Goal: Information Seeking & Learning: Learn about a topic

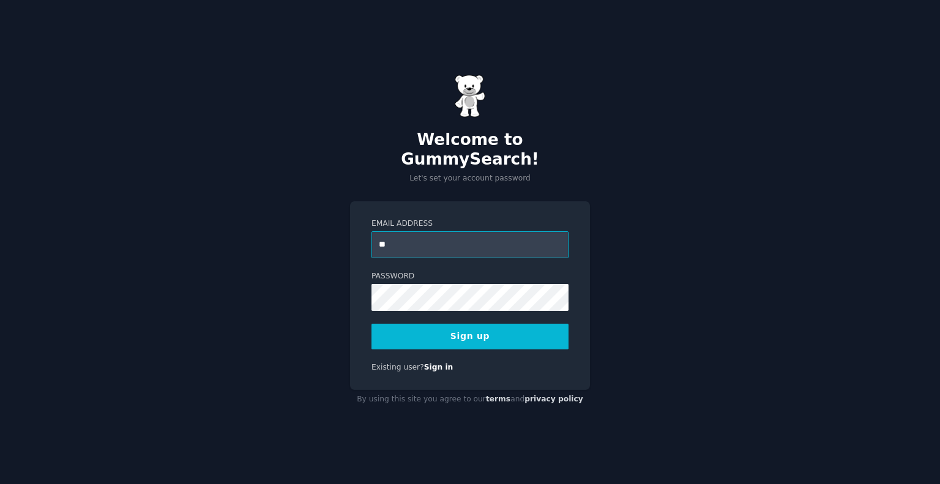
type input "**********"
click at [524, 324] on button "Sign up" at bounding box center [470, 337] width 197 height 26
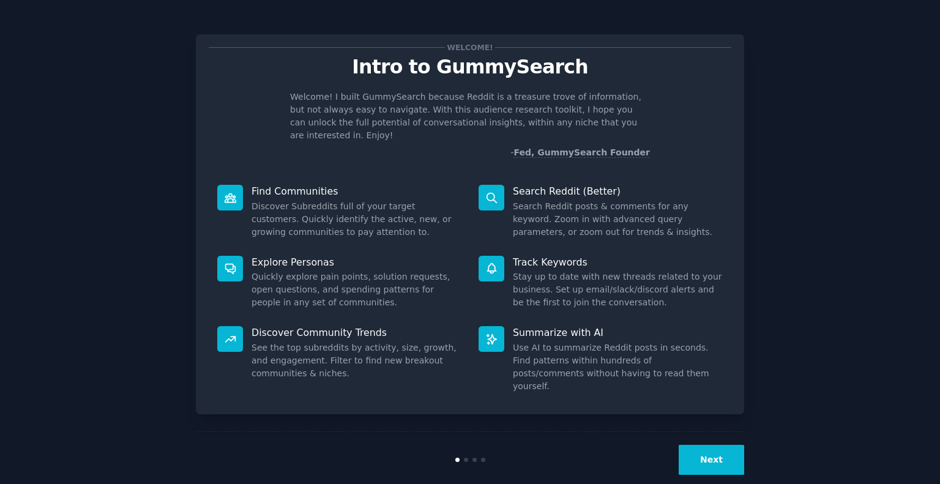
click at [703, 445] on button "Next" at bounding box center [711, 460] width 65 height 30
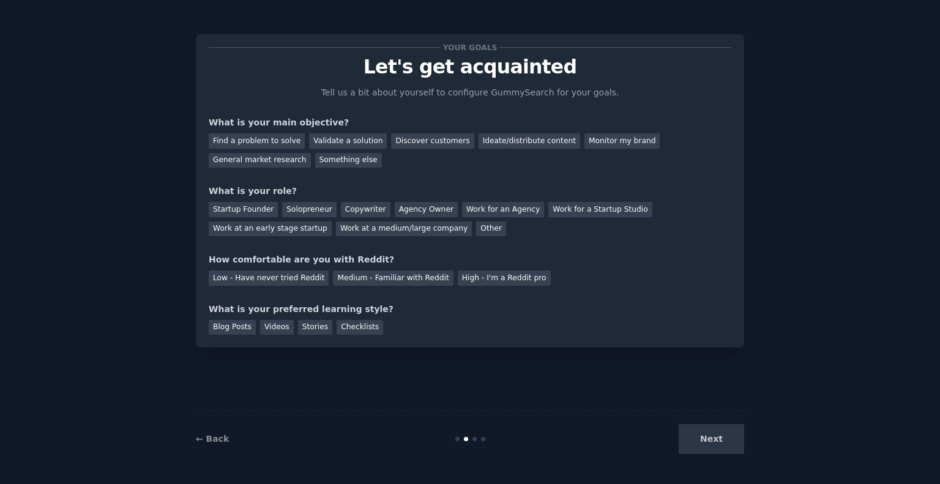
click at [266, 131] on div "What is your main objective? Find a problem to solve Validate a solution Discov…" at bounding box center [470, 141] width 523 height 51
click at [266, 131] on div "Find a problem to solve Validate a solution Discover customers Ideate/distribut…" at bounding box center [470, 148] width 523 height 39
click at [264, 136] on div "Find a problem to solve" at bounding box center [257, 140] width 96 height 15
click at [309, 143] on div "Validate a solution" at bounding box center [348, 140] width 78 height 15
click at [278, 133] on div "Find a problem to solve" at bounding box center [257, 140] width 96 height 15
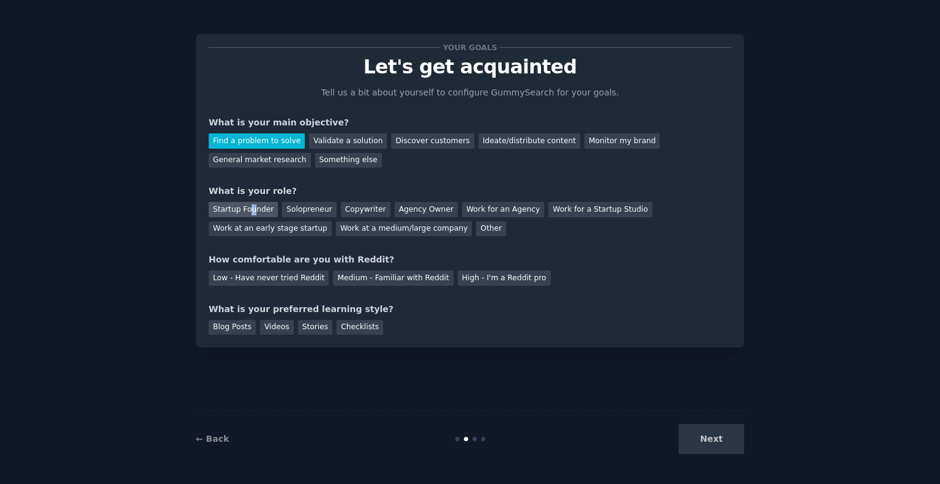
click at [248, 211] on div "Startup Founder" at bounding box center [243, 209] width 69 height 15
click at [282, 212] on div "Solopreneur" at bounding box center [309, 209] width 54 height 15
click at [416, 281] on div "Medium - Familiar with Reddit" at bounding box center [393, 278] width 120 height 15
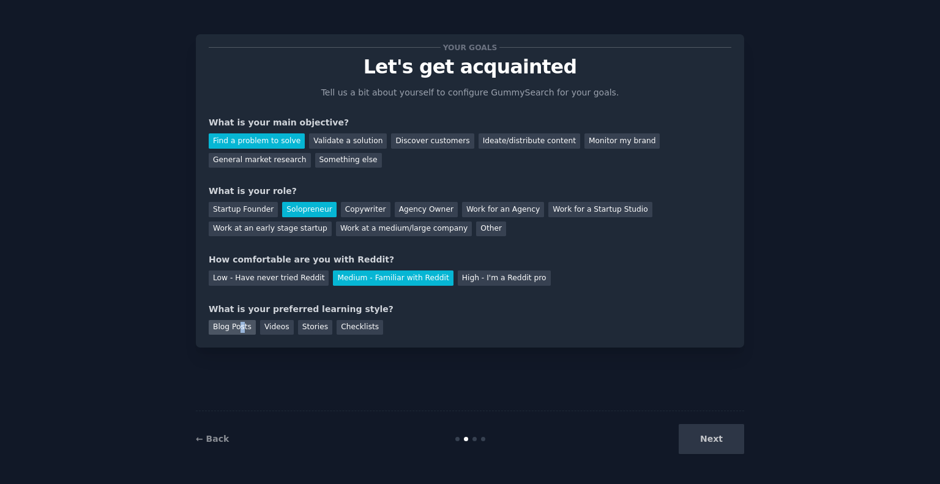
click at [239, 331] on div "Blog Posts" at bounding box center [232, 327] width 47 height 15
click at [705, 433] on button "Next" at bounding box center [711, 439] width 65 height 30
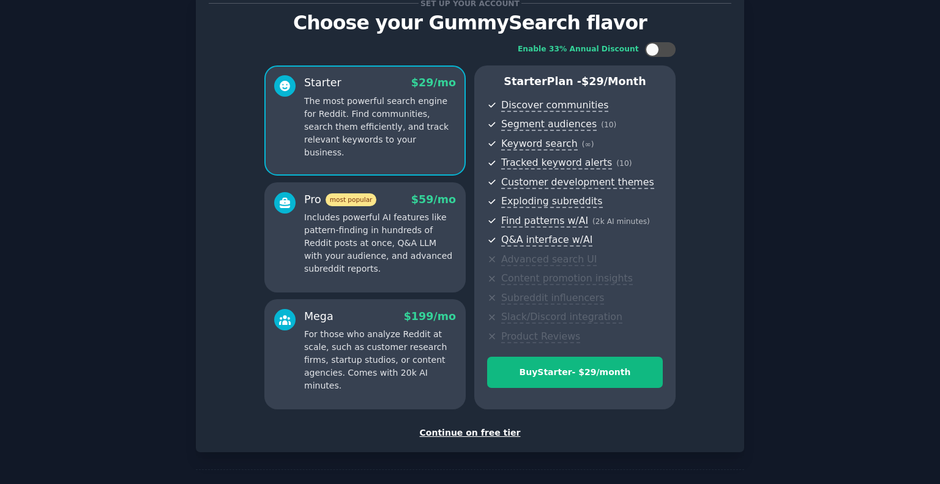
scroll to position [85, 0]
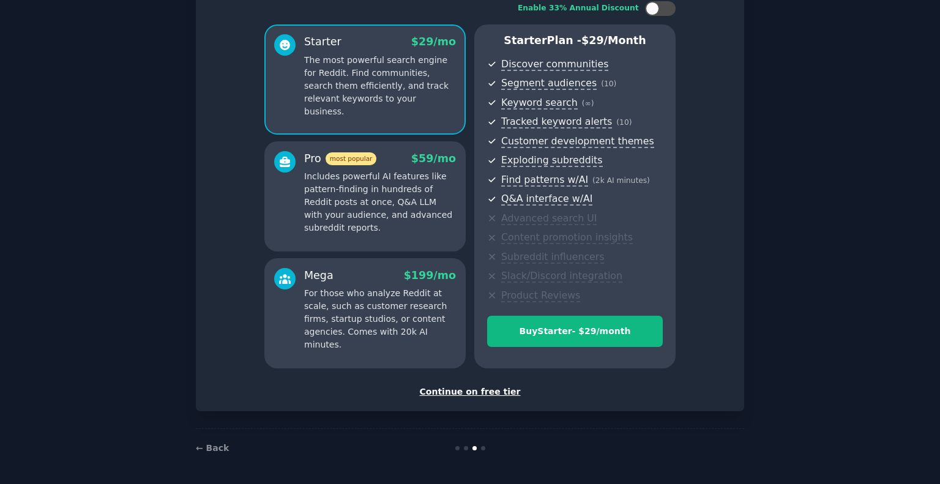
click at [495, 389] on div "Continue on free tier" at bounding box center [470, 392] width 523 height 13
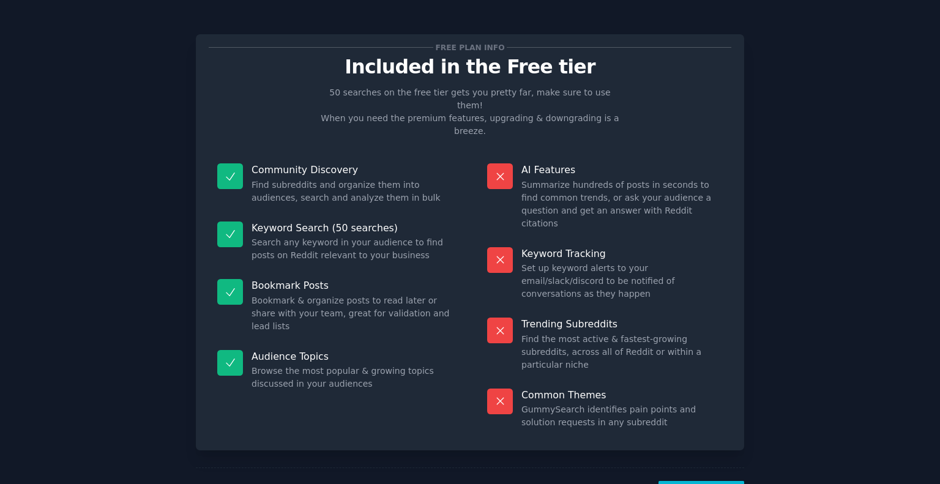
drag, startPoint x: 458, startPoint y: 305, endPoint x: 460, endPoint y: 330, distance: 25.2
click at [460, 342] on div "Audience Topics Browse the most popular & growing topics discussed in your audi…" at bounding box center [335, 371] width 253 height 58
drag, startPoint x: 439, startPoint y: 301, endPoint x: 439, endPoint y: 308, distance: 7.3
click at [439, 342] on div "Audience Topics Browse the most popular & growing topics discussed in your audi…" at bounding box center [335, 371] width 253 height 58
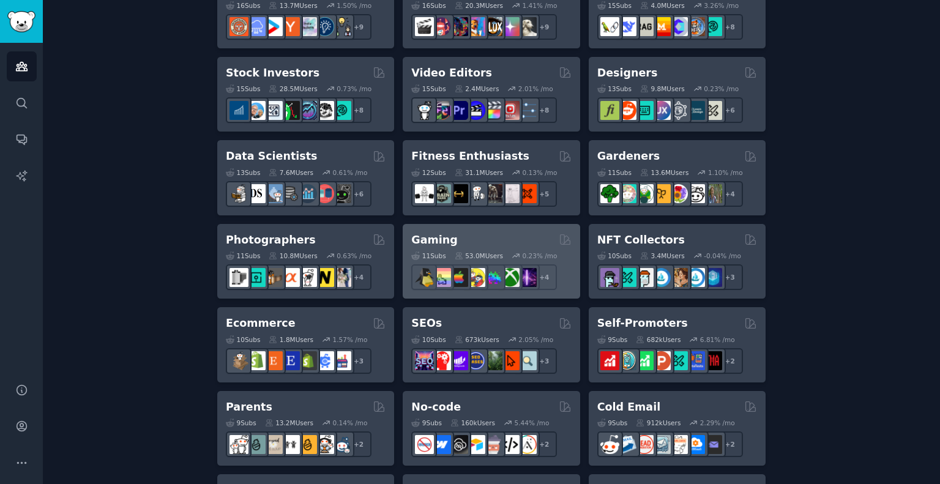
scroll to position [490, 0]
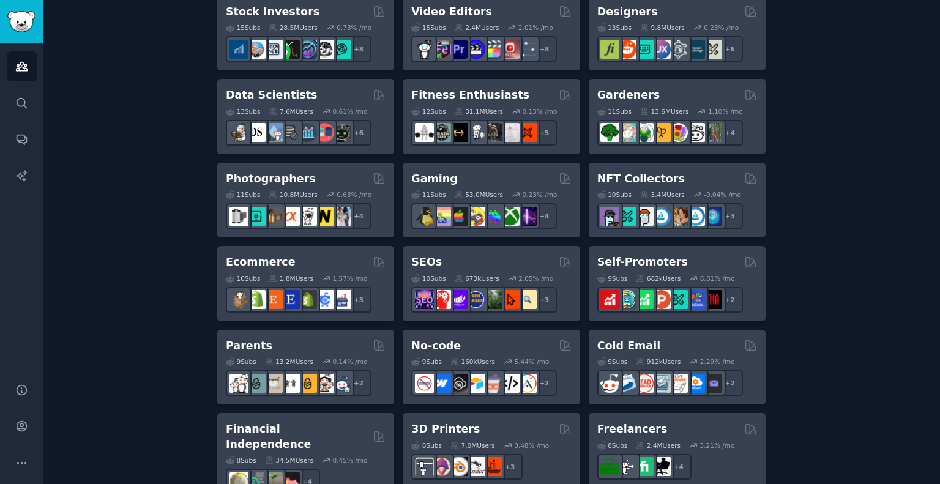
drag, startPoint x: 466, startPoint y: 274, endPoint x: 66, endPoint y: 203, distance: 406.4
click at [64, 203] on div "Create your first audience An audience is a collection of subreddits you can se…" at bounding box center [491, 254] width 863 height 1333
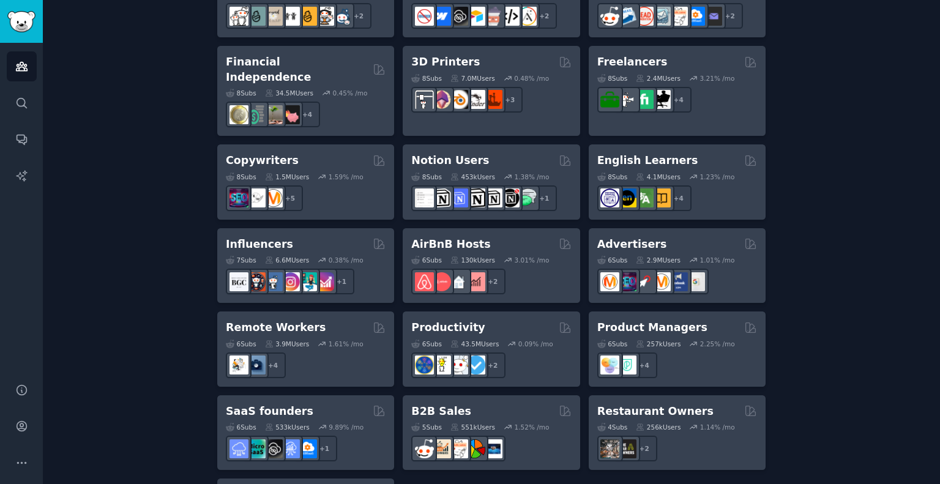
scroll to position [918, 0]
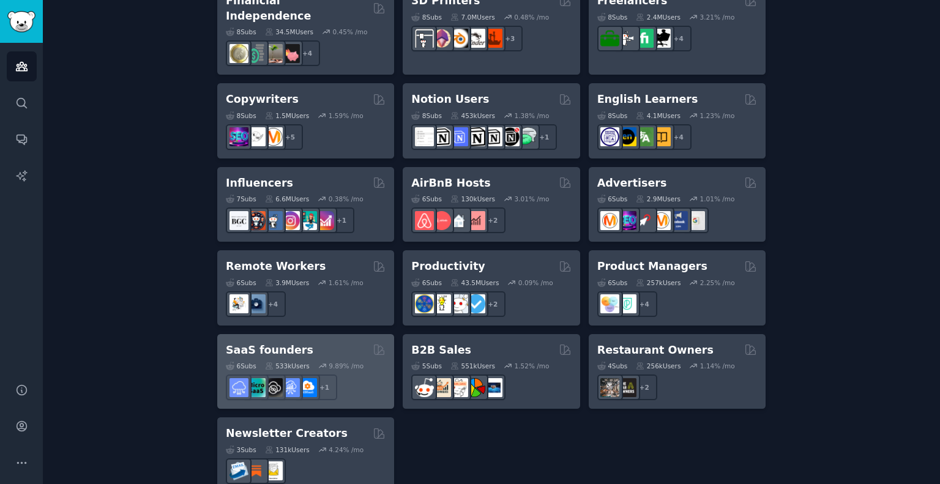
click at [293, 343] on h2 "SaaS founders" at bounding box center [270, 350] width 88 height 15
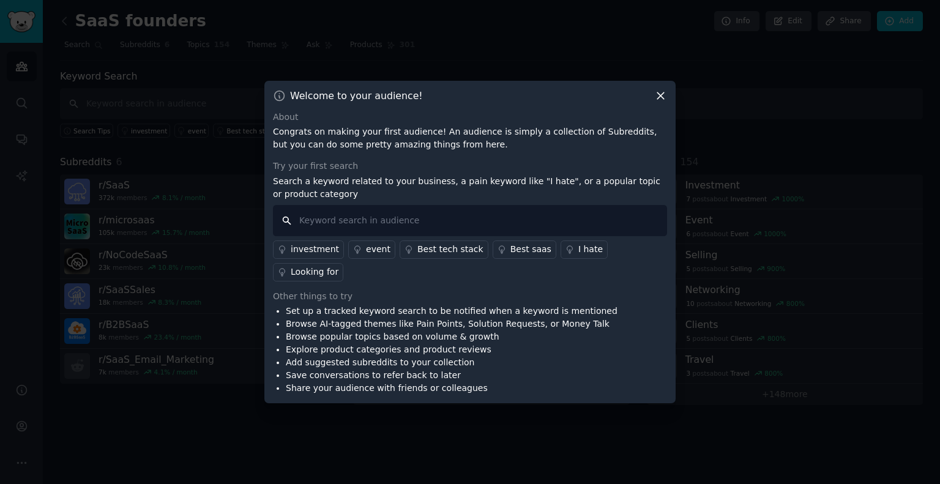
click at [313, 232] on input "text" at bounding box center [470, 220] width 394 height 31
type input "pain"
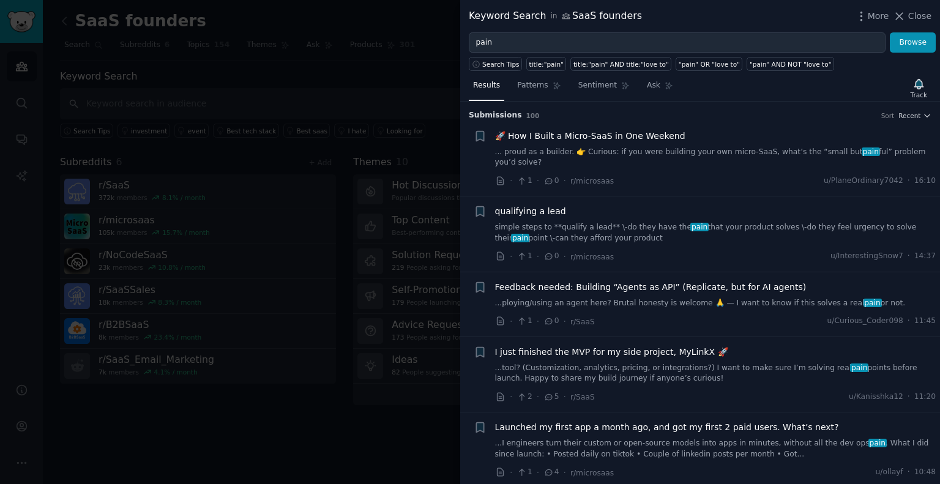
click at [555, 147] on link "... proud as a builder. 👉 Curious: if you were building your own micro-SaaS, wh…" at bounding box center [715, 157] width 441 height 21
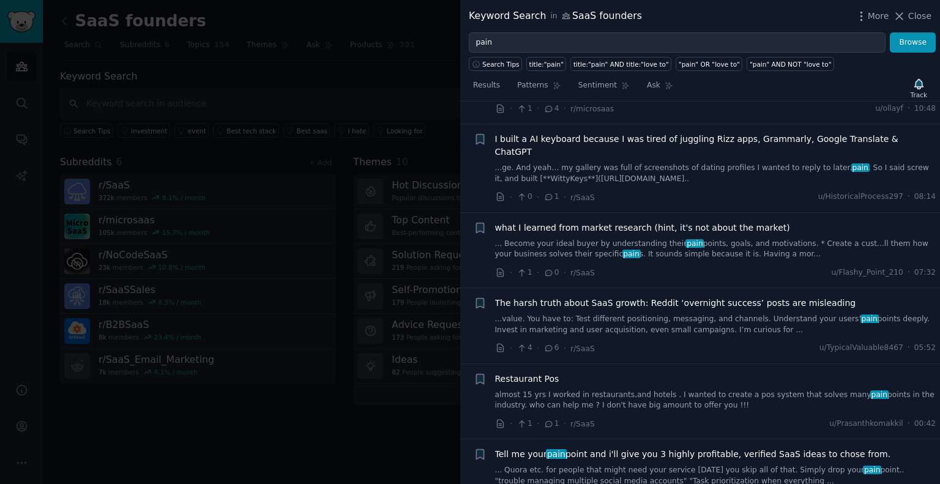
scroll to position [753, 0]
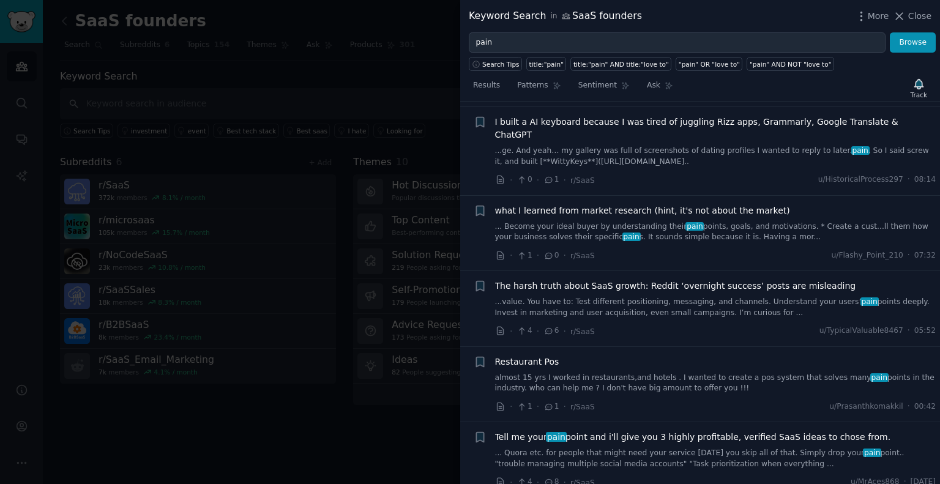
drag, startPoint x: 594, startPoint y: 268, endPoint x: 533, endPoint y: 317, distance: 77.9
click at [533, 356] on div "Restaurant Pos almost 15 yrs I worked in restaurants,and hotels . I wanted to c…" at bounding box center [715, 375] width 441 height 39
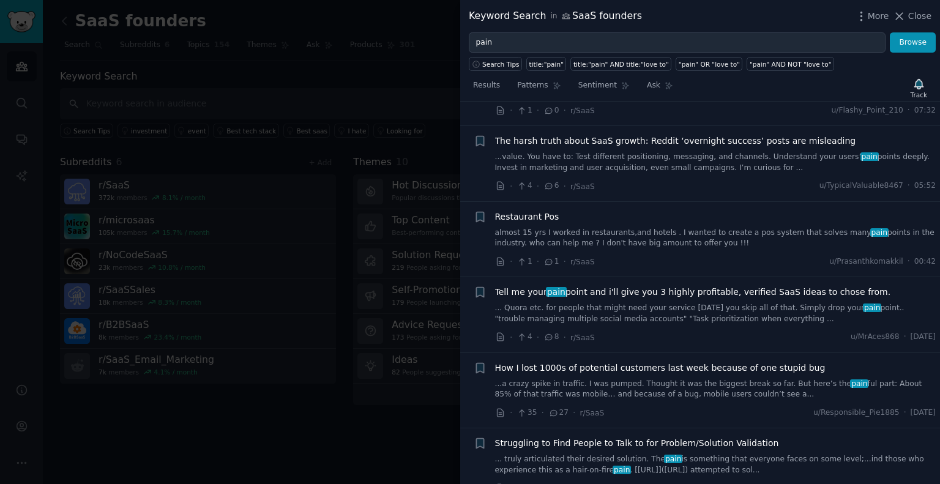
scroll to position [937, 0]
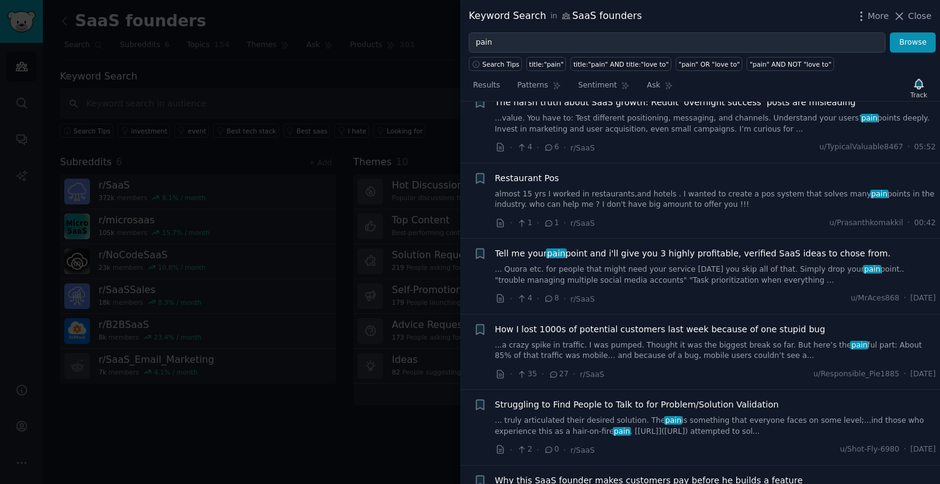
drag, startPoint x: 526, startPoint y: 312, endPoint x: 649, endPoint y: 323, distance: 123.5
click at [649, 368] on div "· 35 · 27 · r/SaaS u/Responsible_Pie1885 · Sat 16.08.2025" at bounding box center [715, 374] width 441 height 13
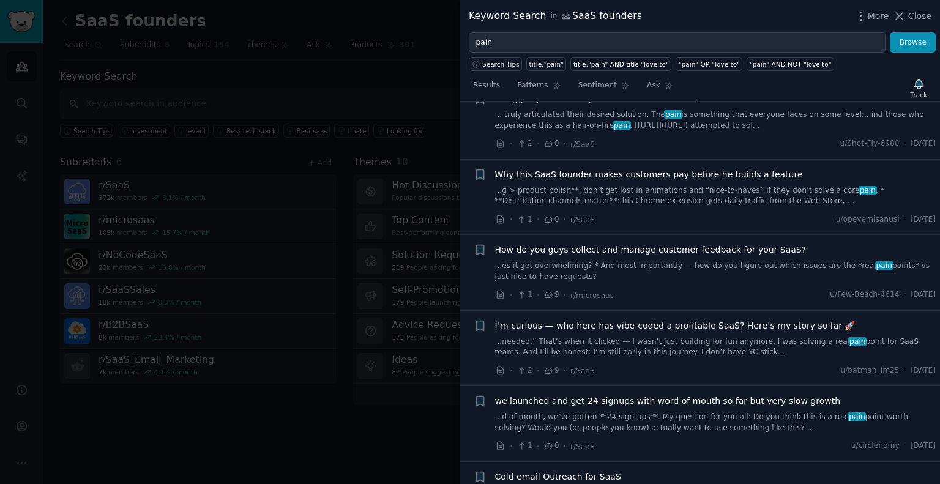
scroll to position [1304, 0]
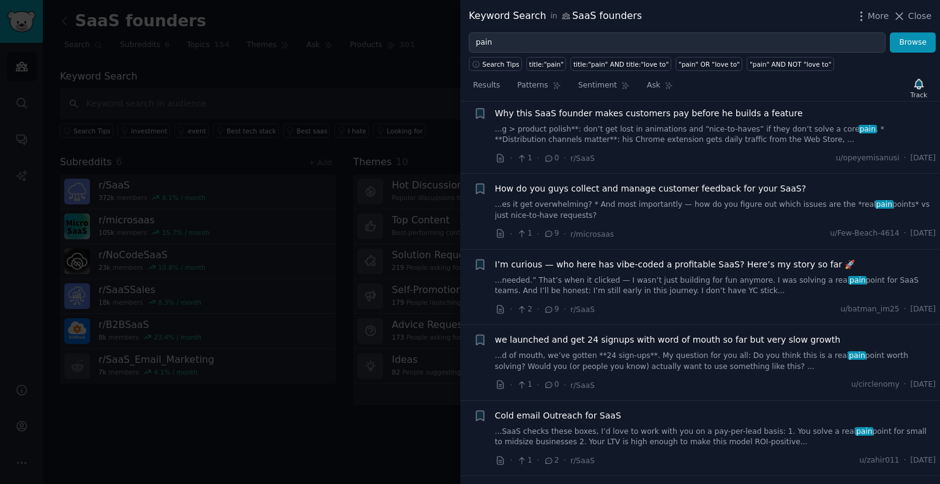
click at [690, 275] on link "...needed.” That’s when it clicked — I wasn’t just building for fun anymore. I …" at bounding box center [715, 285] width 441 height 21
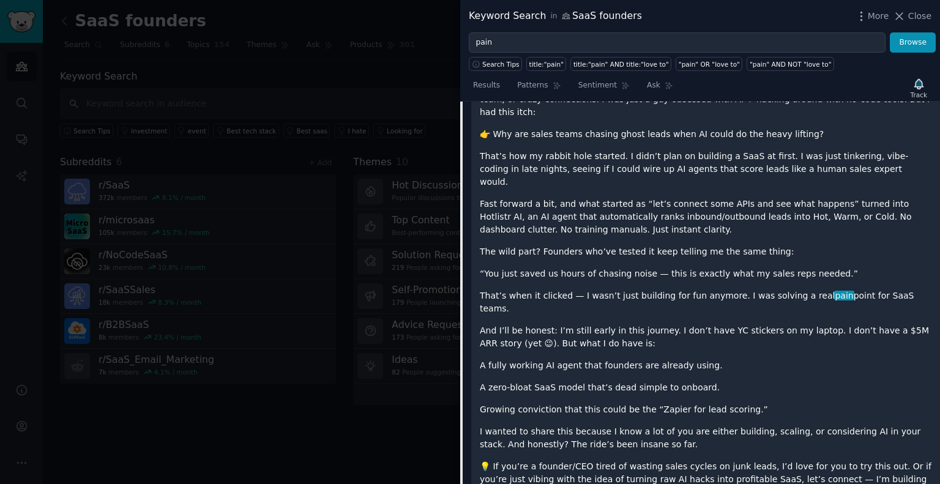
scroll to position [932, 0]
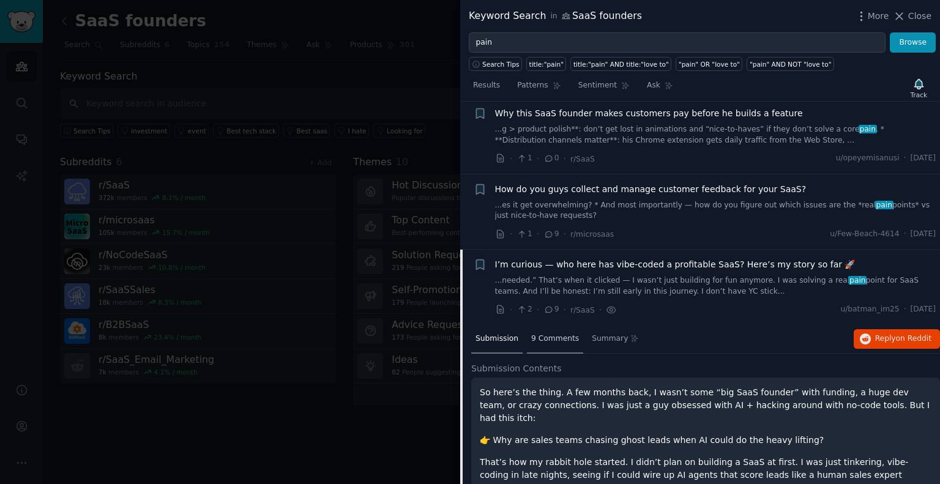
click at [543, 325] on div "9 Comments" at bounding box center [555, 339] width 56 height 29
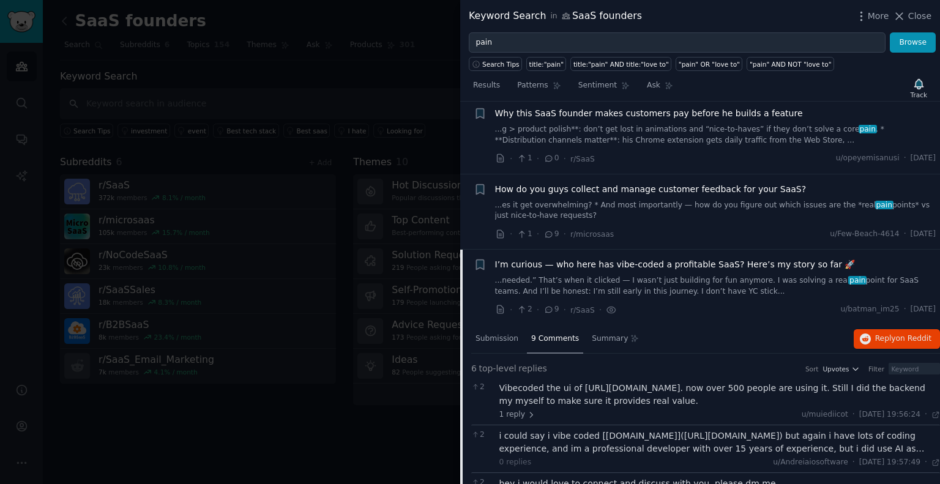
drag, startPoint x: 536, startPoint y: 309, endPoint x: 570, endPoint y: 371, distance: 70.7
click at [570, 382] on div "Vibecoded the ui of https://zorainsights.com. now over 500 people are using it.…" at bounding box center [719, 395] width 441 height 26
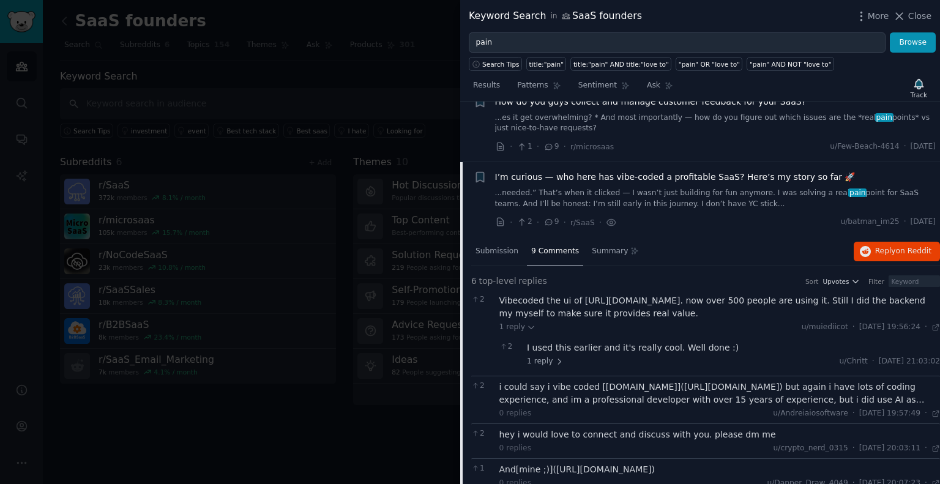
scroll to position [1054, 0]
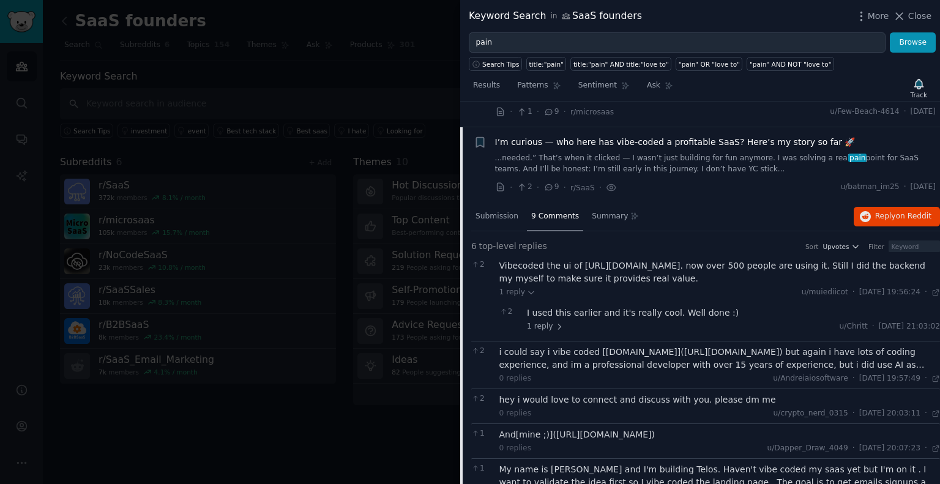
drag, startPoint x: 548, startPoint y: 360, endPoint x: 519, endPoint y: 335, distance: 38.6
click at [519, 346] on div "i could say i vibe coded [schedpilot.com](http://schedpilot.com) but again i ha…" at bounding box center [719, 359] width 441 height 26
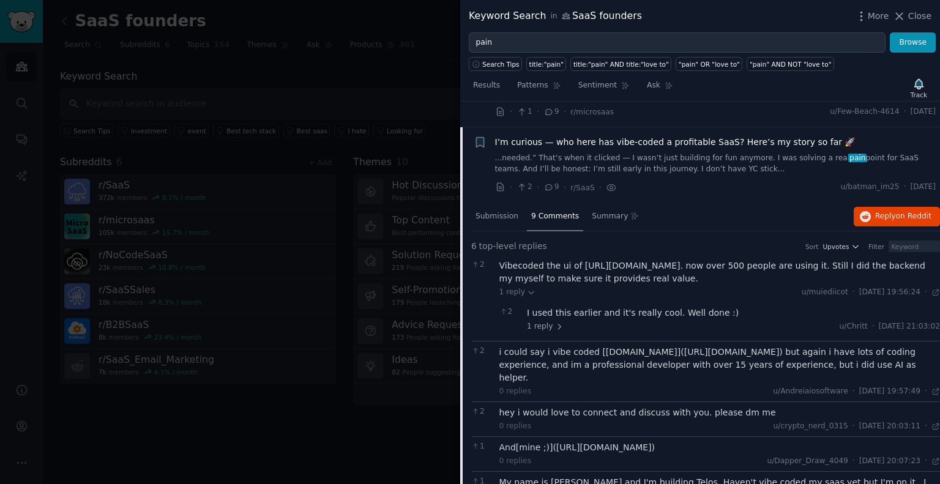
drag, startPoint x: 518, startPoint y: 335, endPoint x: 546, endPoint y: 368, distance: 43.4
click at [546, 406] on div "hey i would love to connect and discuss with you. please dm me" at bounding box center [719, 412] width 441 height 13
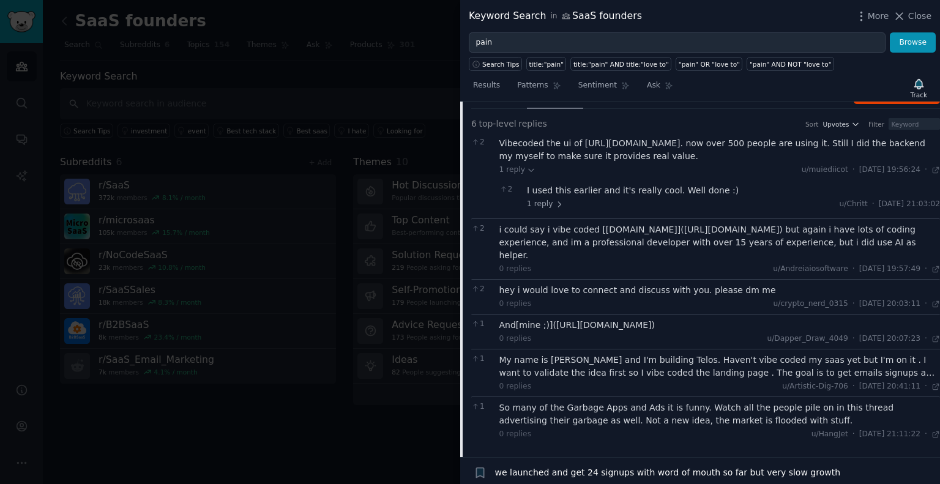
scroll to position [1115, 0]
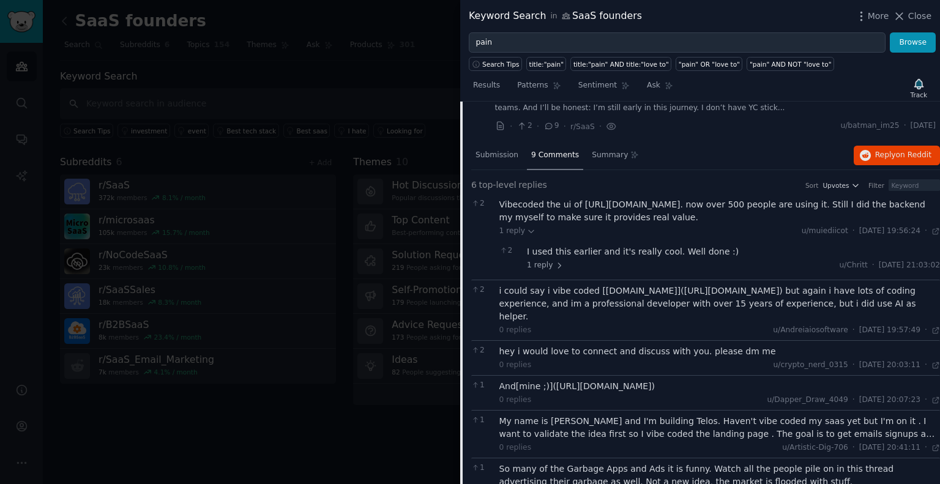
drag, startPoint x: 536, startPoint y: 364, endPoint x: 566, endPoint y: 390, distance: 39.0
click at [566, 415] on div "My name is Seth and I'm building Telos. Haven't vibe coded my saas yet but I'm …" at bounding box center [719, 428] width 441 height 26
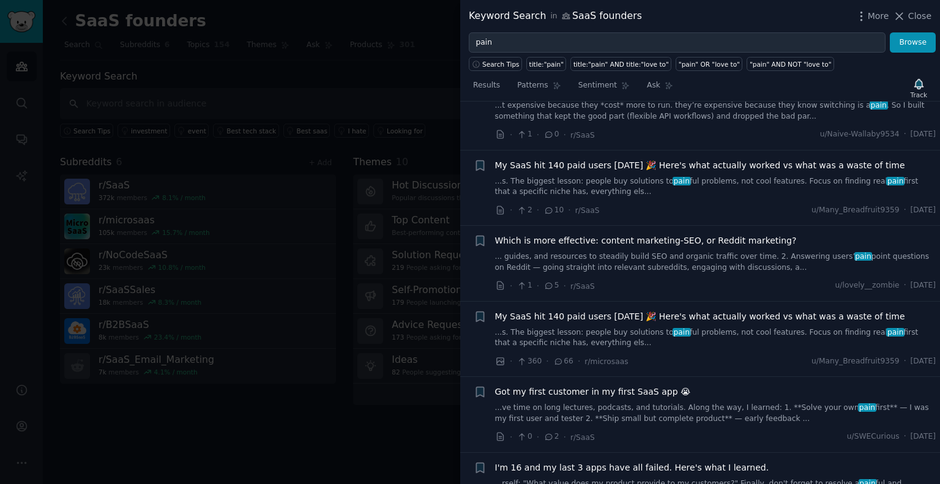
scroll to position [3625, 0]
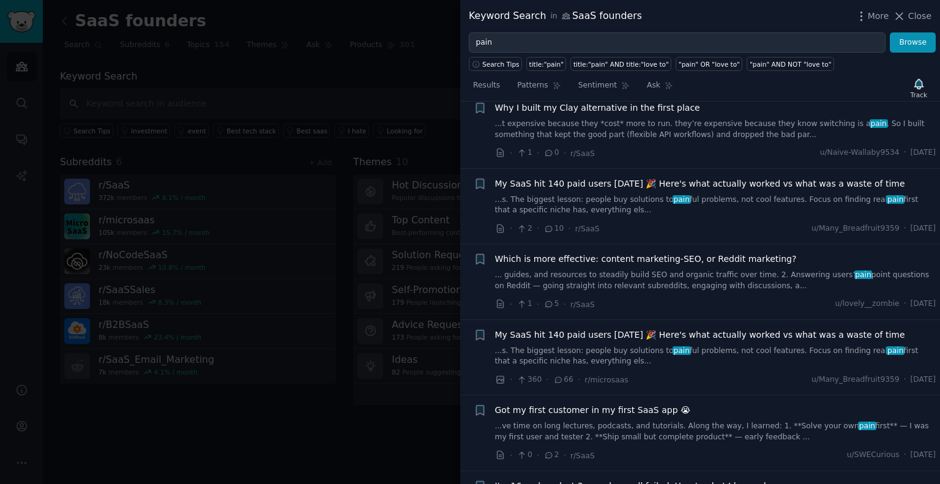
drag, startPoint x: 506, startPoint y: 425, endPoint x: 612, endPoint y: 437, distance: 107.1
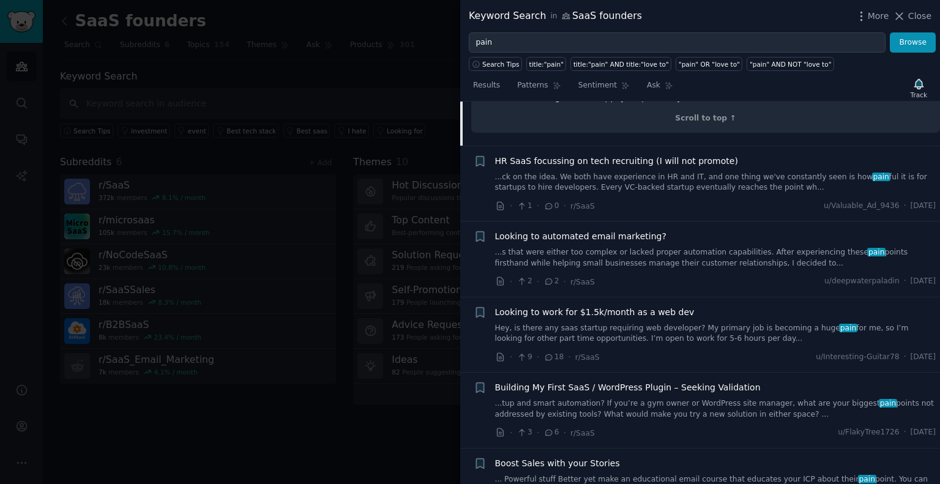
scroll to position [4052, 0]
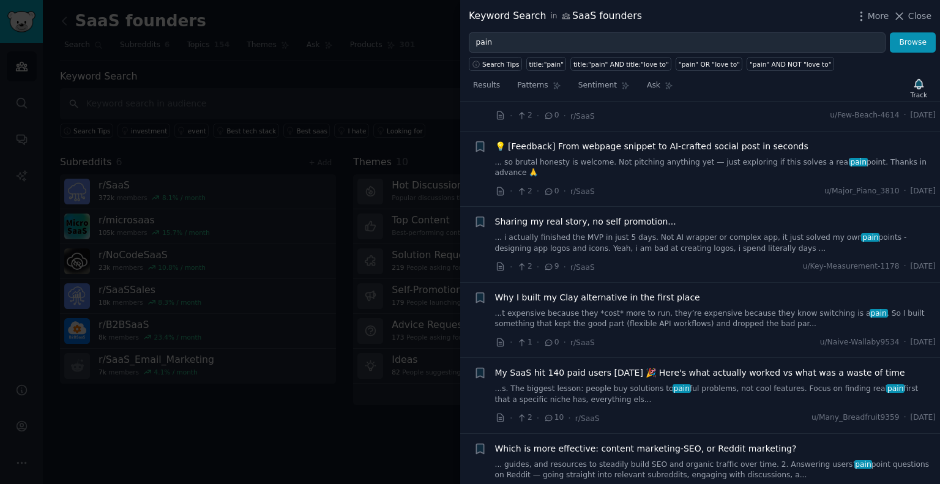
scroll to position [4066, 0]
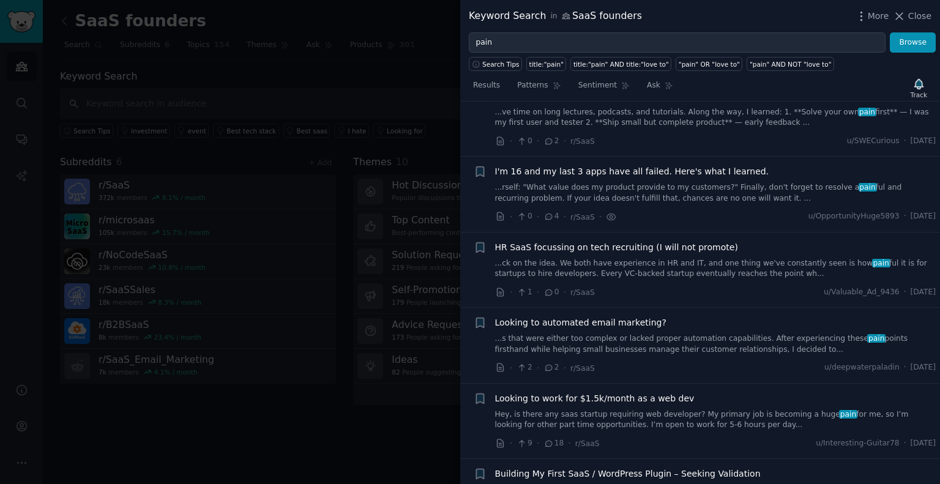
drag, startPoint x: 586, startPoint y: 215, endPoint x: 580, endPoint y: 219, distance: 7.7
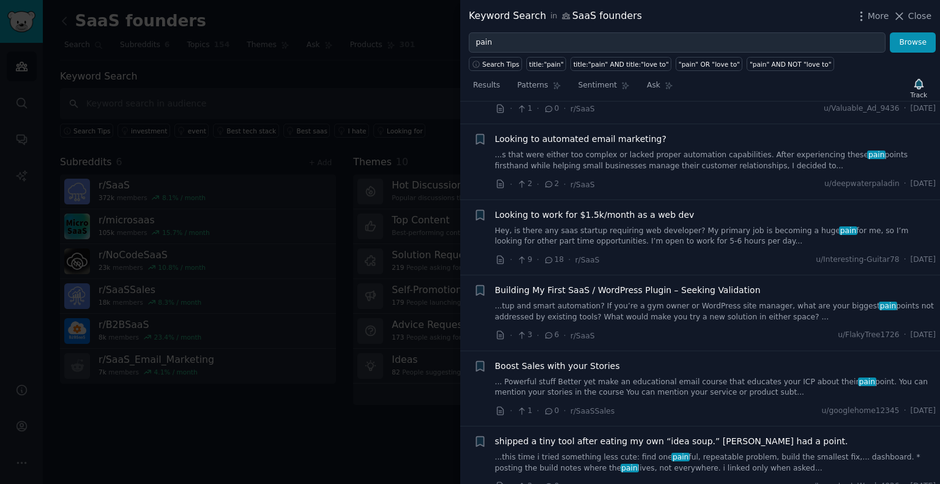
scroll to position [3909, 0]
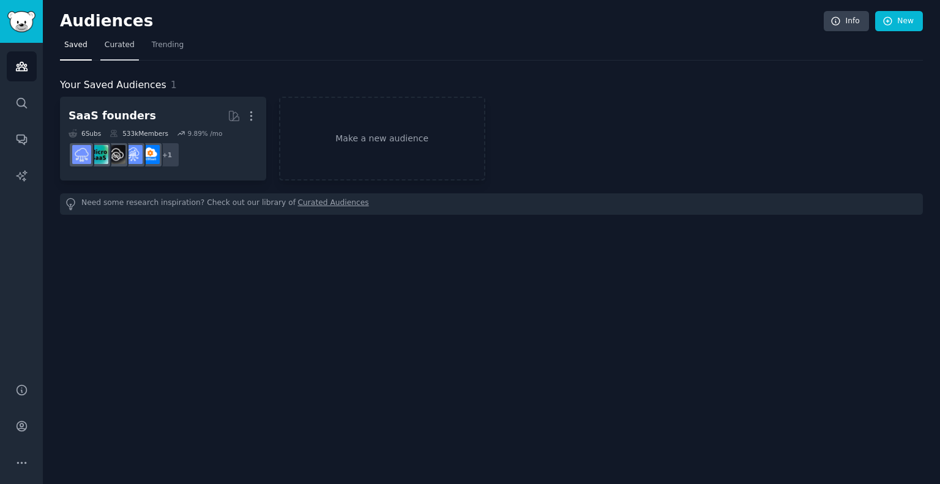
click at [125, 55] on link "Curated" at bounding box center [119, 47] width 39 height 25
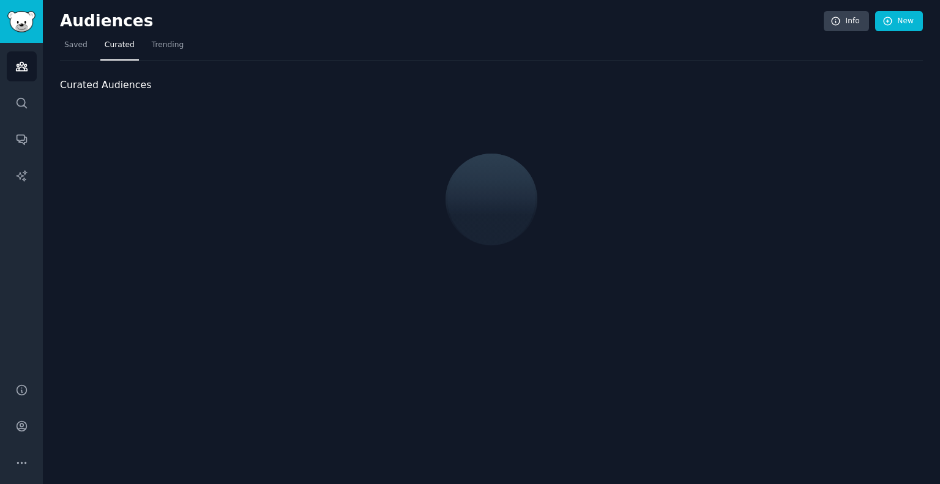
click at [166, 34] on div "Audiences Info New" at bounding box center [491, 23] width 863 height 25
click at [162, 42] on span "Trending" at bounding box center [168, 45] width 32 height 11
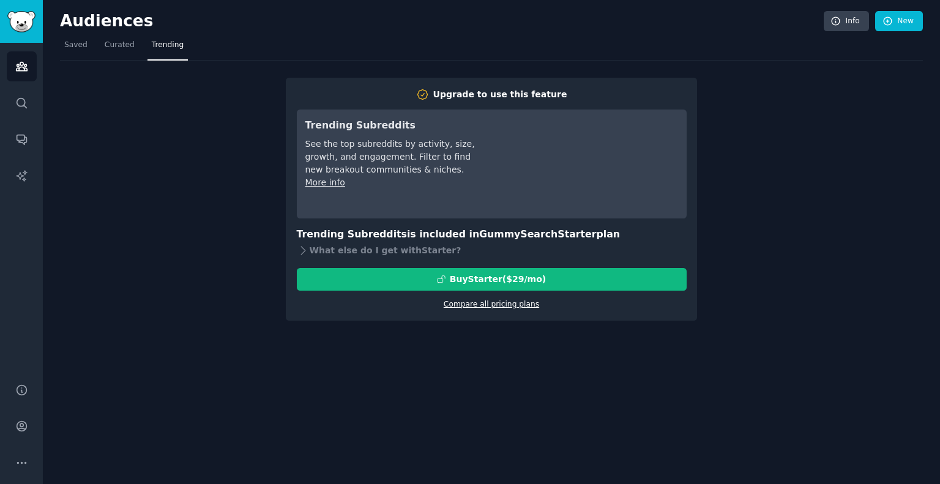
click at [501, 307] on link "Compare all pricing plans" at bounding box center [491, 304] width 95 height 9
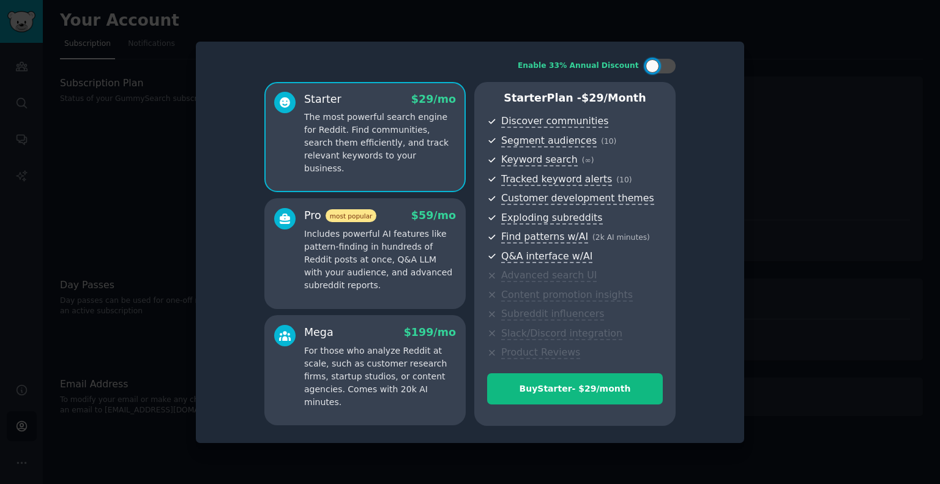
click at [796, 36] on div at bounding box center [470, 242] width 940 height 484
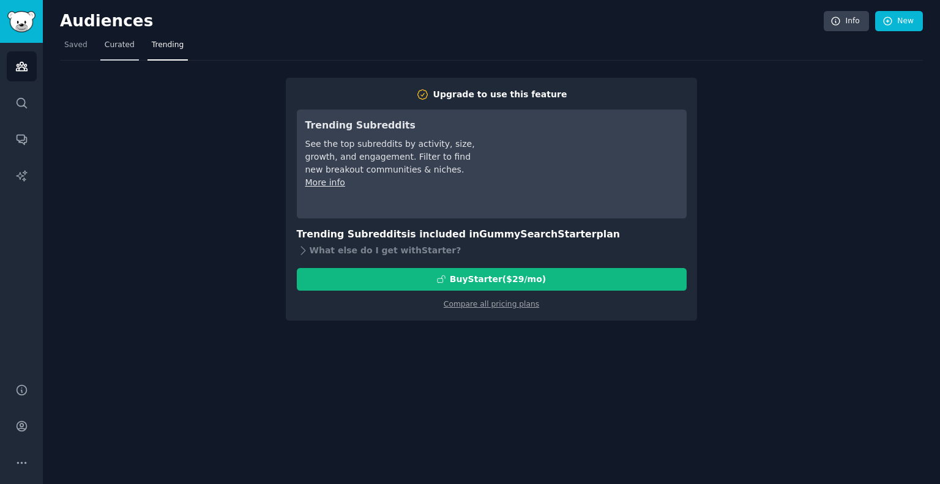
click at [114, 47] on span "Curated" at bounding box center [120, 45] width 30 height 11
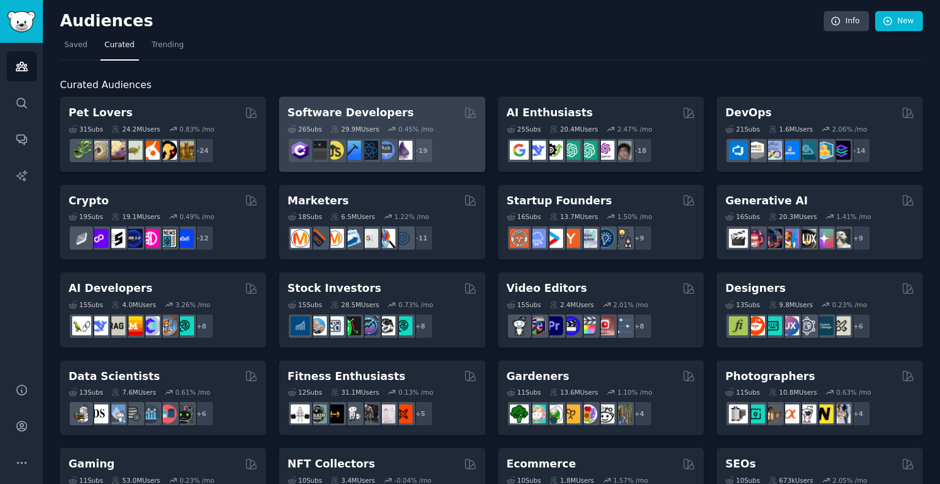
click at [338, 108] on h2 "Software Developers" at bounding box center [351, 112] width 126 height 15
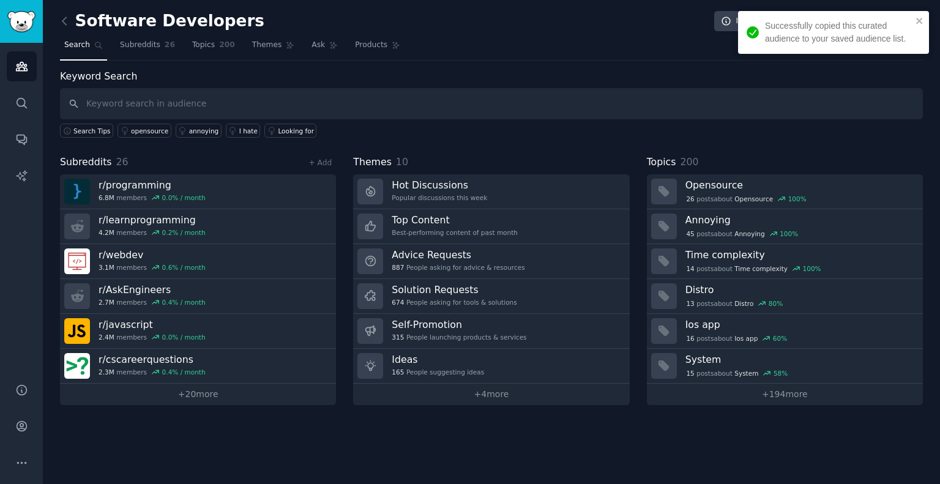
click at [186, 110] on input "text" at bounding box center [491, 103] width 863 height 31
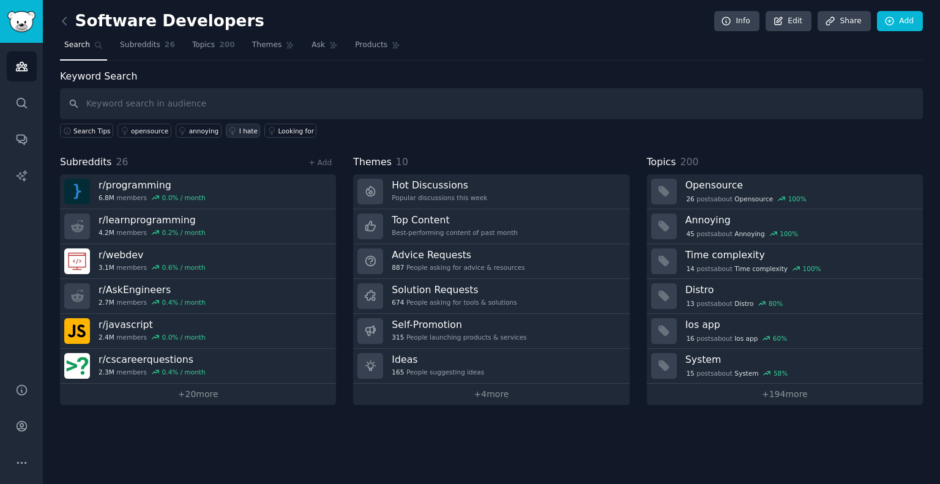
click at [239, 127] on div "I hate" at bounding box center [248, 131] width 18 height 9
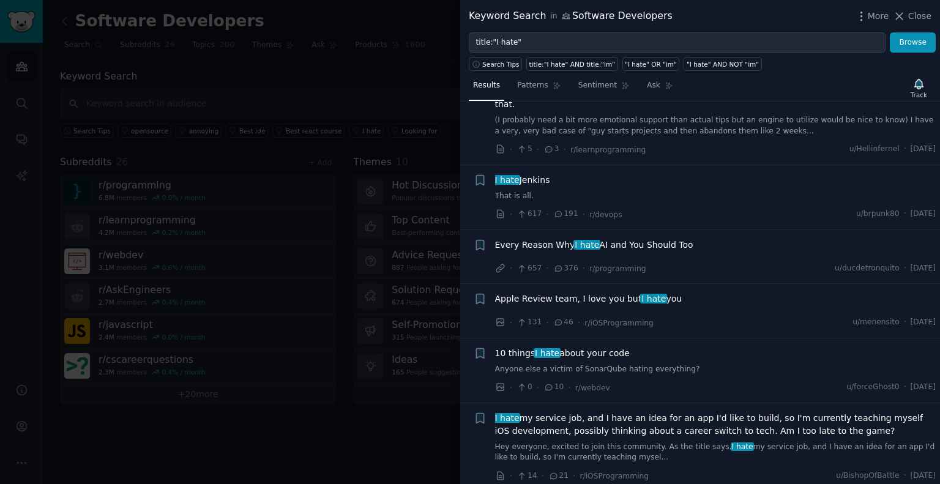
scroll to position [122, 0]
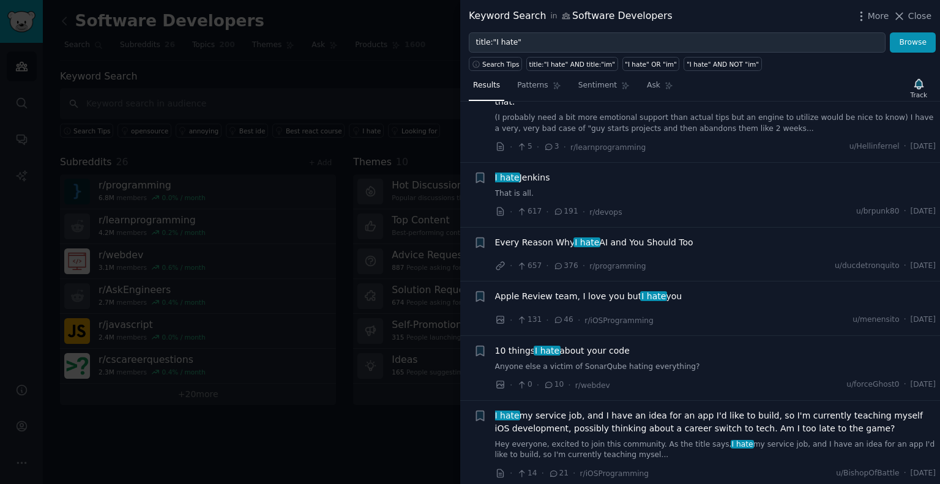
click at [399, 436] on div at bounding box center [470, 242] width 940 height 484
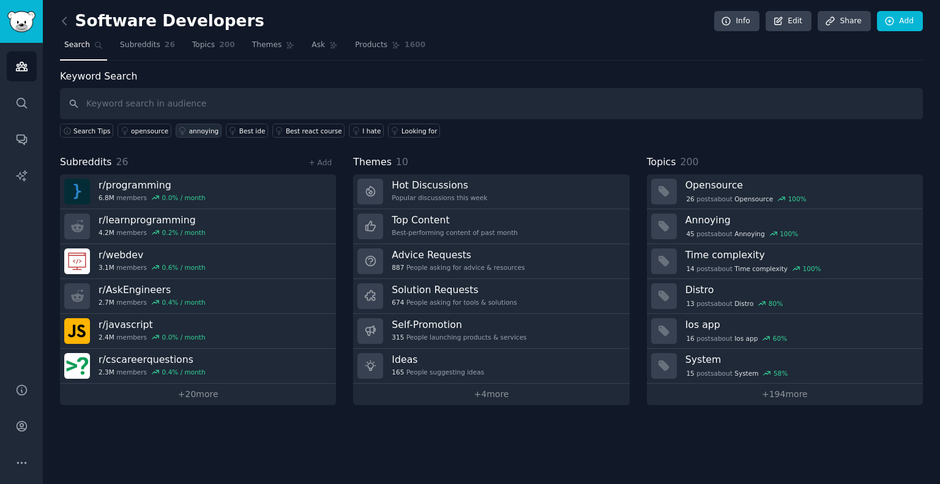
click at [203, 124] on link "annoying" at bounding box center [199, 131] width 46 height 14
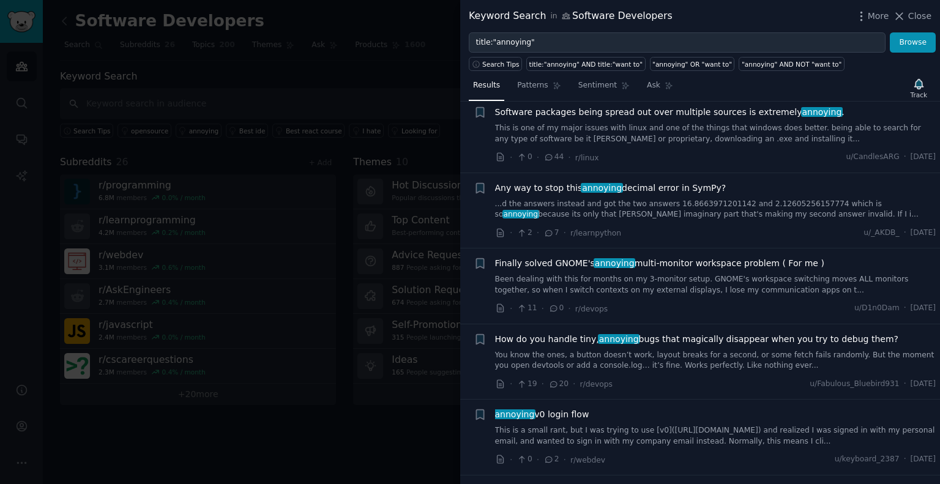
scroll to position [551, 0]
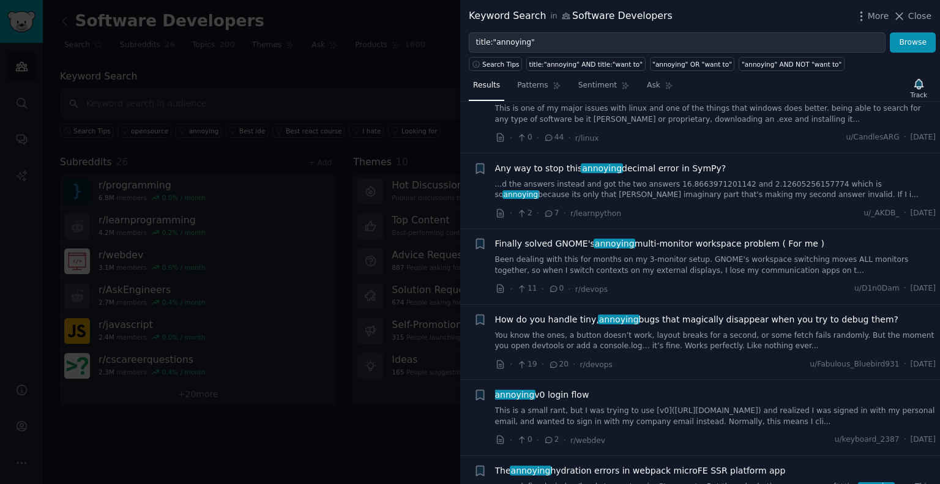
click at [376, 438] on div at bounding box center [470, 242] width 940 height 484
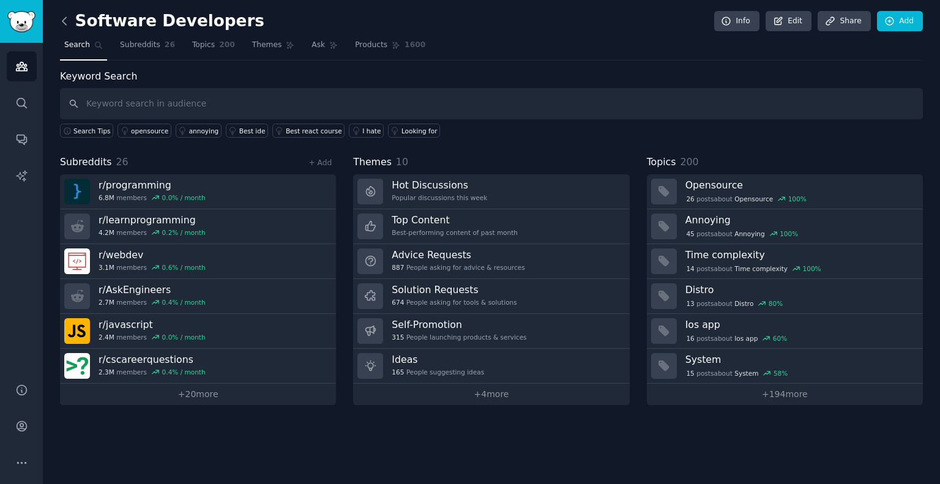
click at [61, 17] on icon at bounding box center [64, 21] width 13 height 13
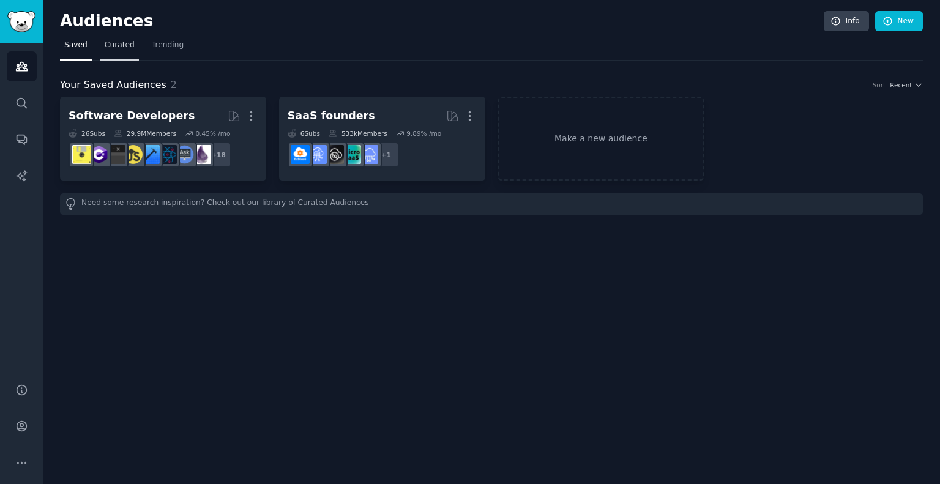
click at [110, 41] on span "Curated" at bounding box center [120, 45] width 30 height 11
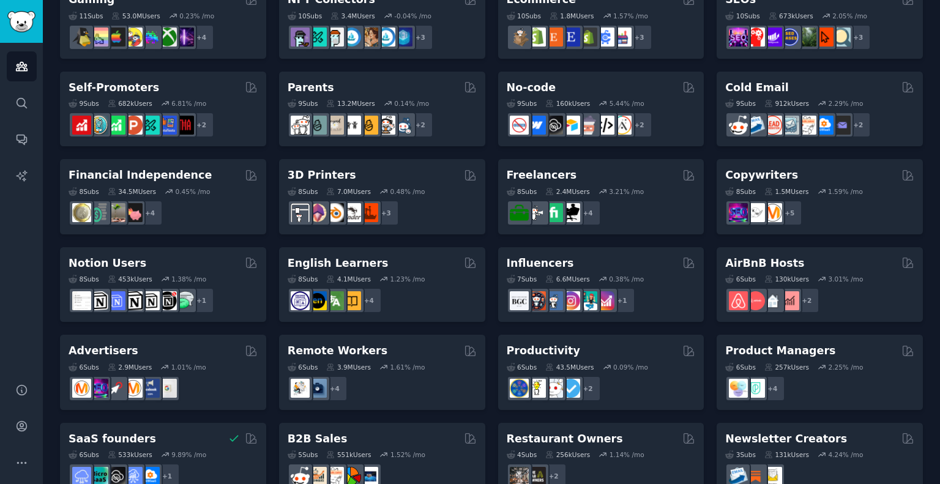
scroll to position [495, 0]
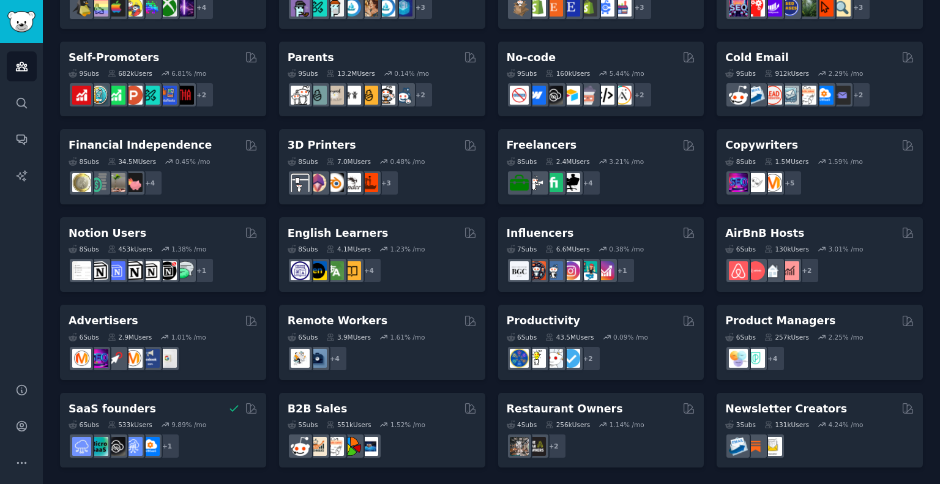
click at [594, 321] on div "Productivity" at bounding box center [601, 320] width 189 height 15
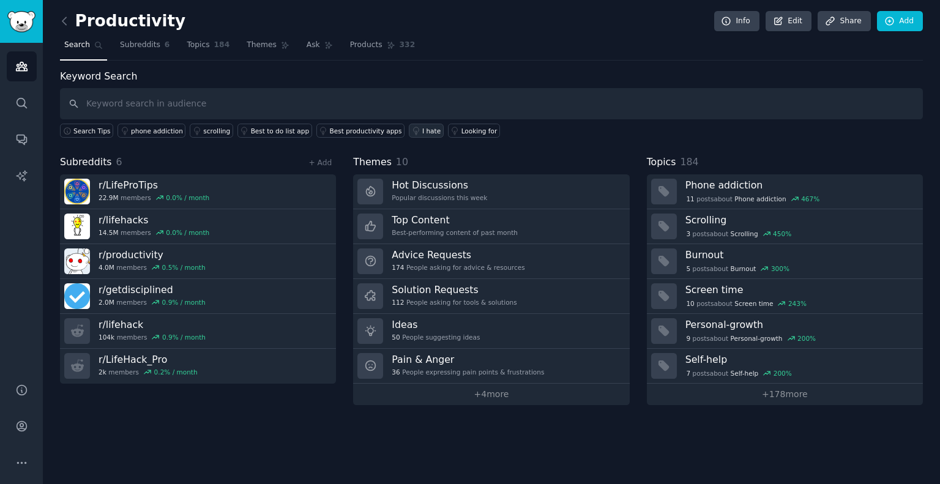
click at [422, 132] on div "I hate" at bounding box center [431, 131] width 18 height 9
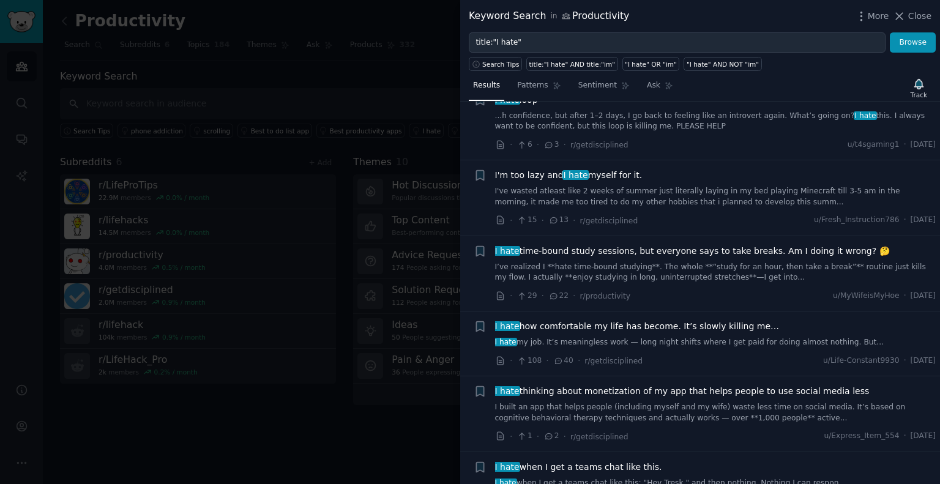
scroll to position [551, 0]
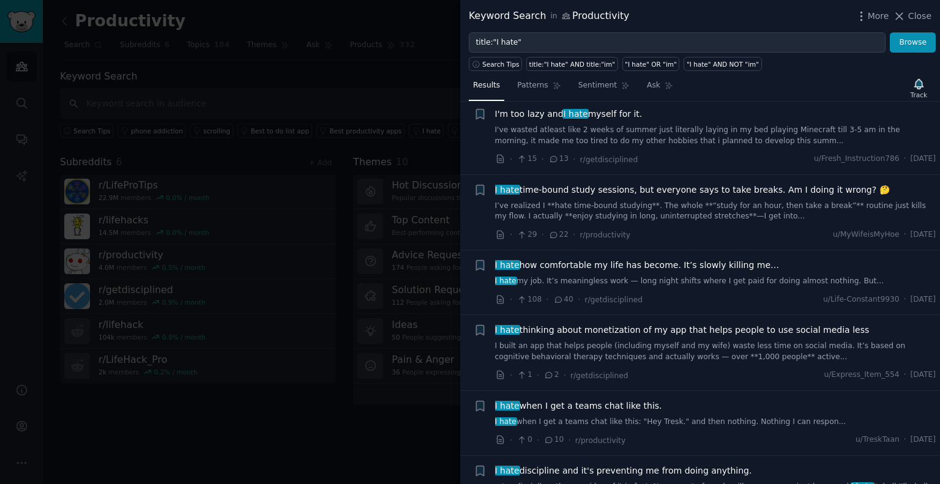
click at [692, 335] on div "I hate thinking about monetization of my app that helps people to use social me…" at bounding box center [715, 343] width 441 height 39
click at [687, 327] on span "I hate thinking about monetization of my app that helps people to use social me…" at bounding box center [682, 330] width 375 height 13
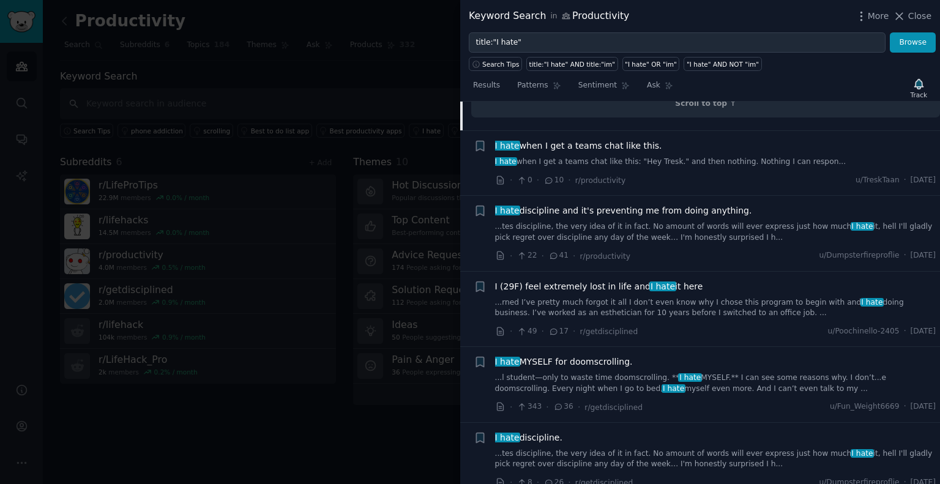
scroll to position [1253, 0]
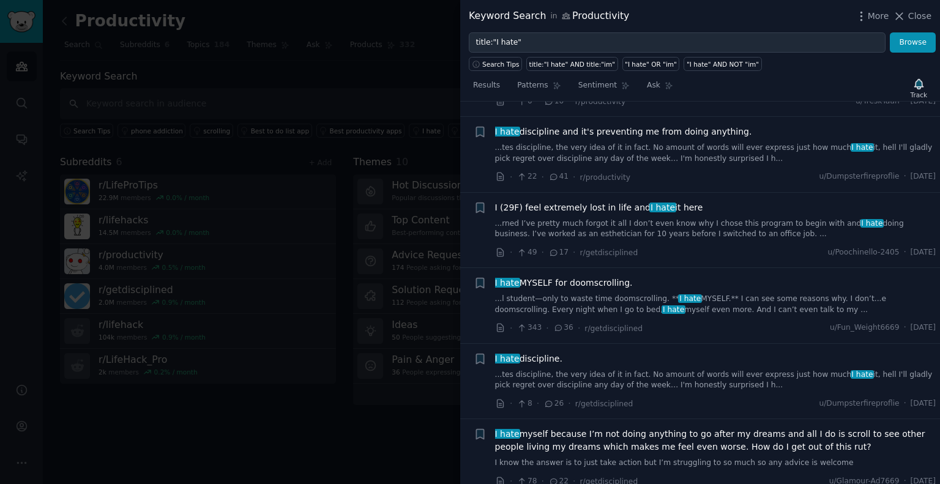
click at [373, 152] on div at bounding box center [470, 242] width 940 height 484
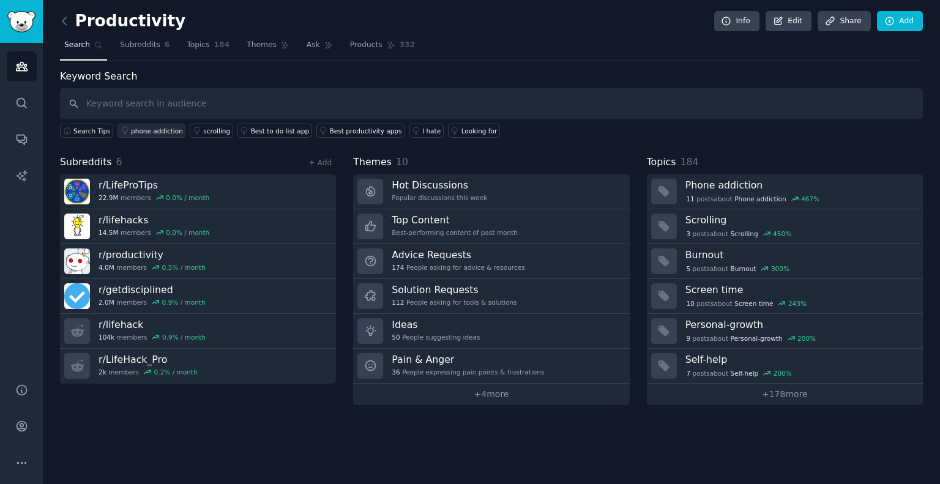
click at [154, 134] on link "phone addiction" at bounding box center [152, 131] width 68 height 14
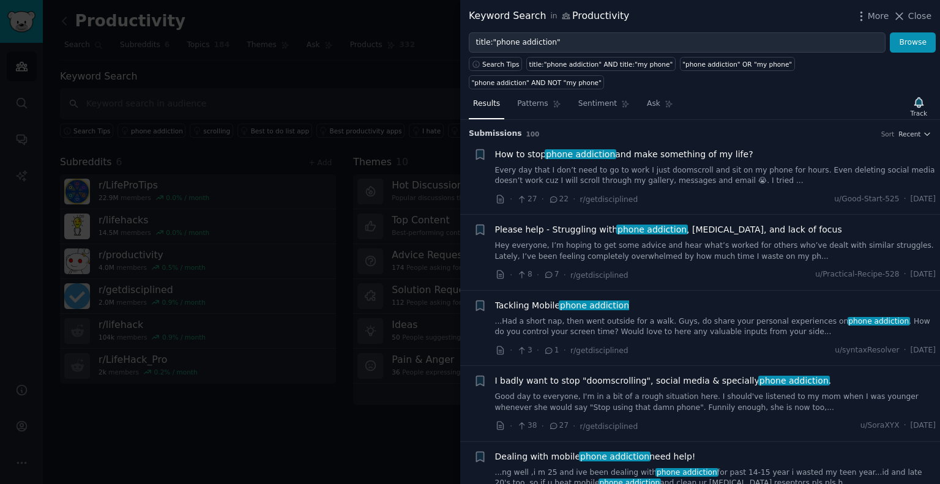
click at [635, 165] on link "Every day that I don’t need to go to work I just doomscroll and sit on my phone…" at bounding box center [715, 175] width 441 height 21
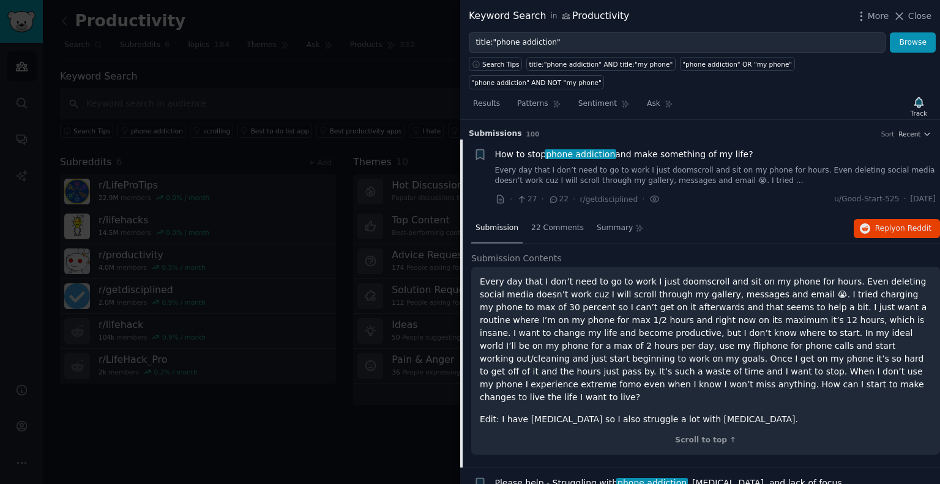
scroll to position [19, 0]
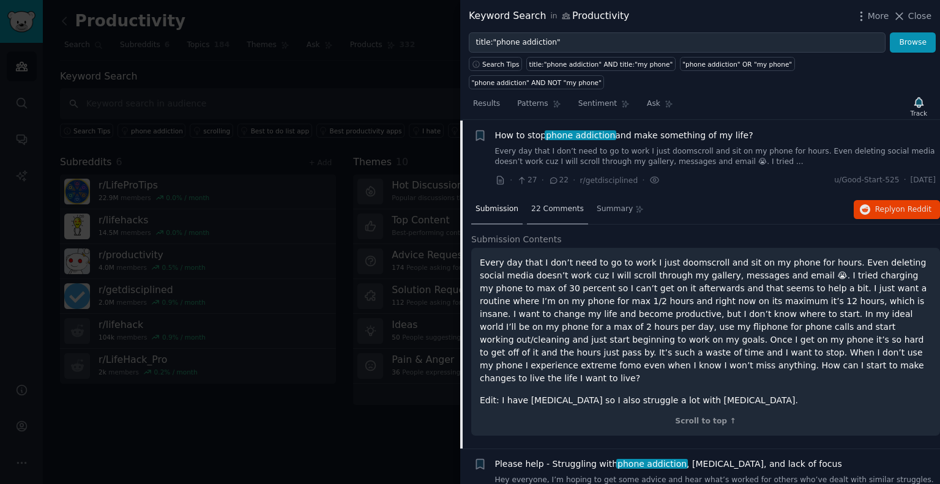
click at [540, 204] on span "22 Comments" at bounding box center [557, 209] width 53 height 11
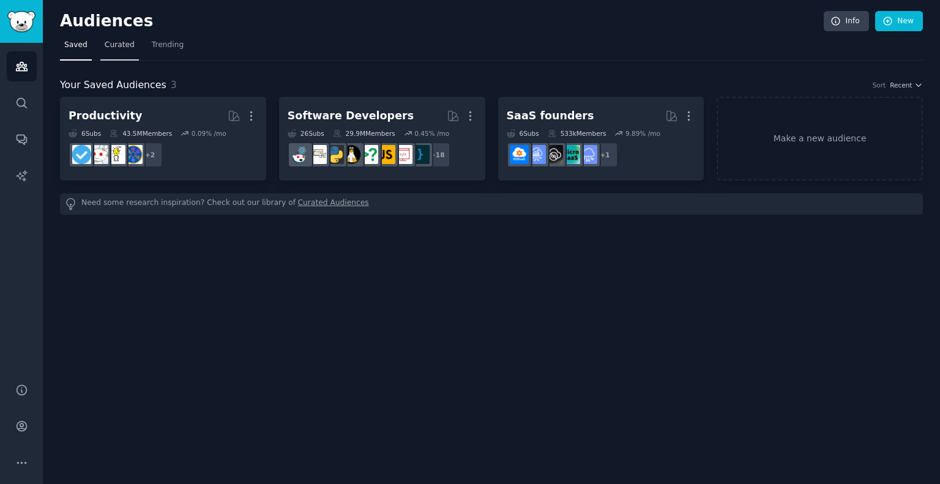
click at [122, 53] on link "Curated" at bounding box center [119, 47] width 39 height 25
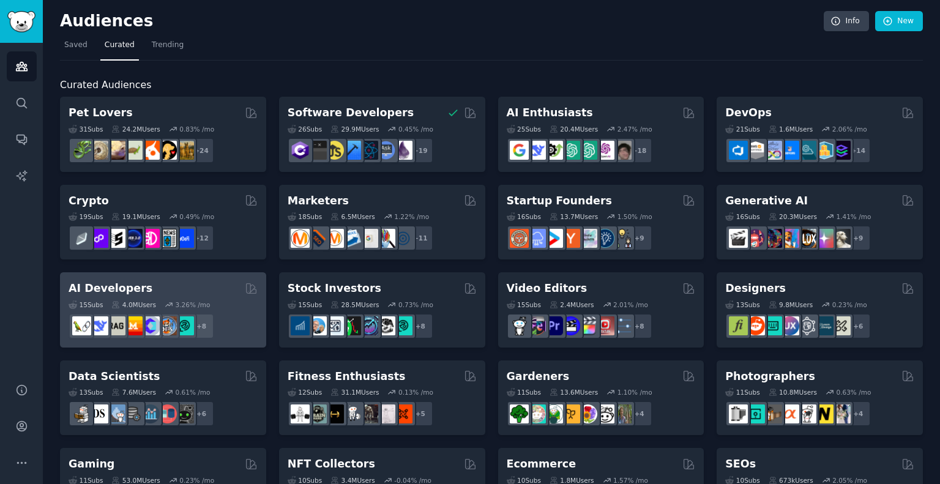
click at [162, 273] on div "AI Developers 15 Sub s 4.0M Users 3.26 % /mo + 8" at bounding box center [163, 309] width 206 height 75
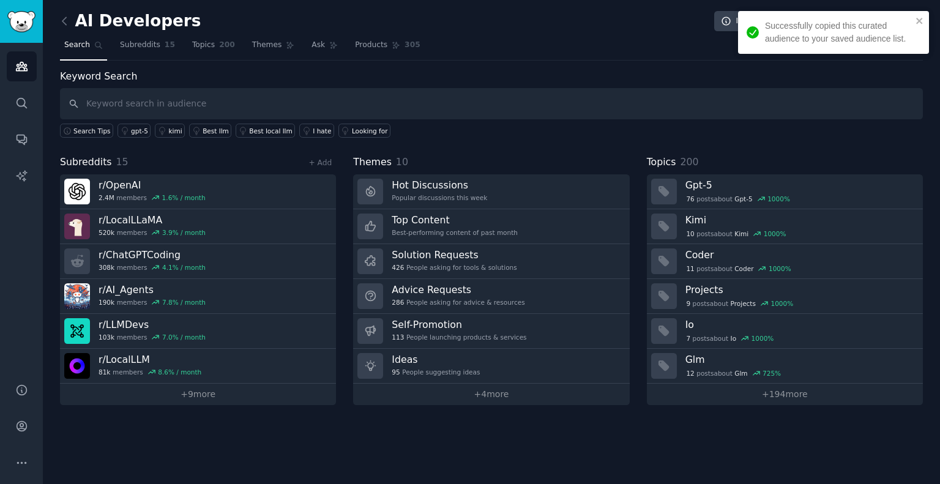
click at [180, 109] on input "text" at bounding box center [491, 103] width 863 height 31
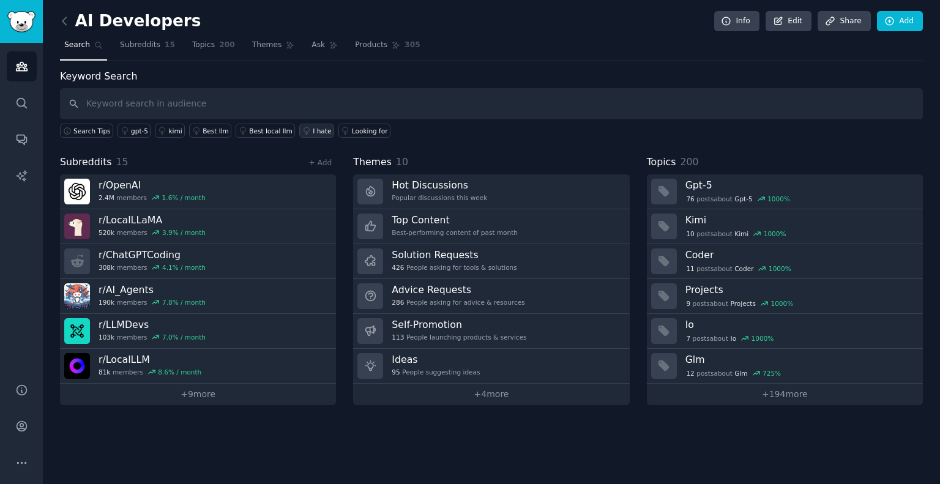
click at [299, 128] on link "I hate" at bounding box center [316, 131] width 35 height 14
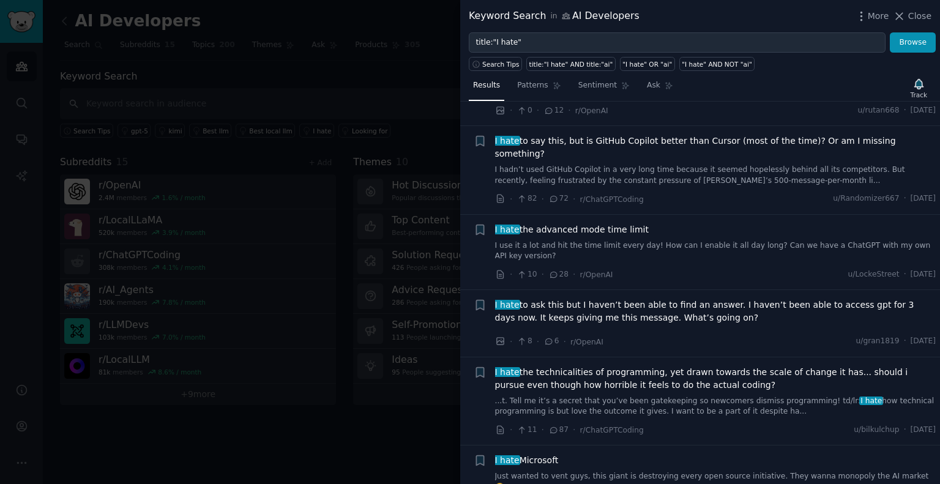
scroll to position [1224, 0]
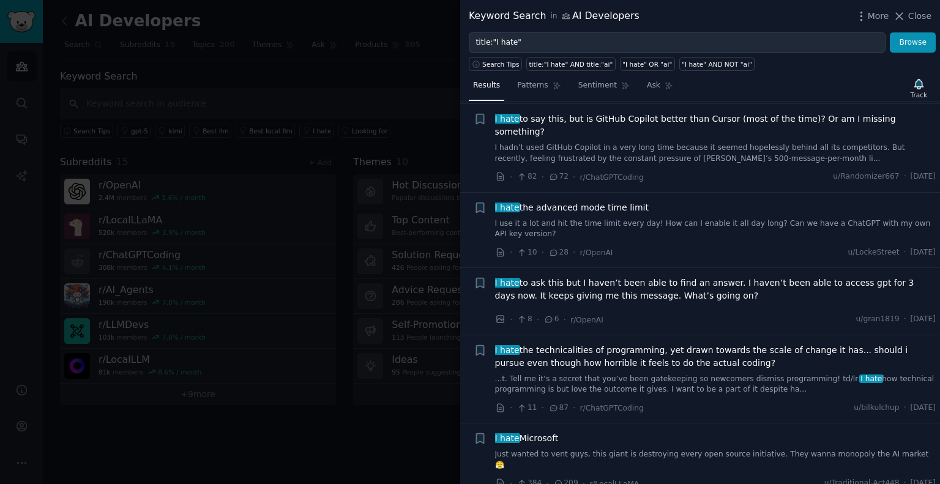
click at [350, 201] on div at bounding box center [470, 242] width 940 height 484
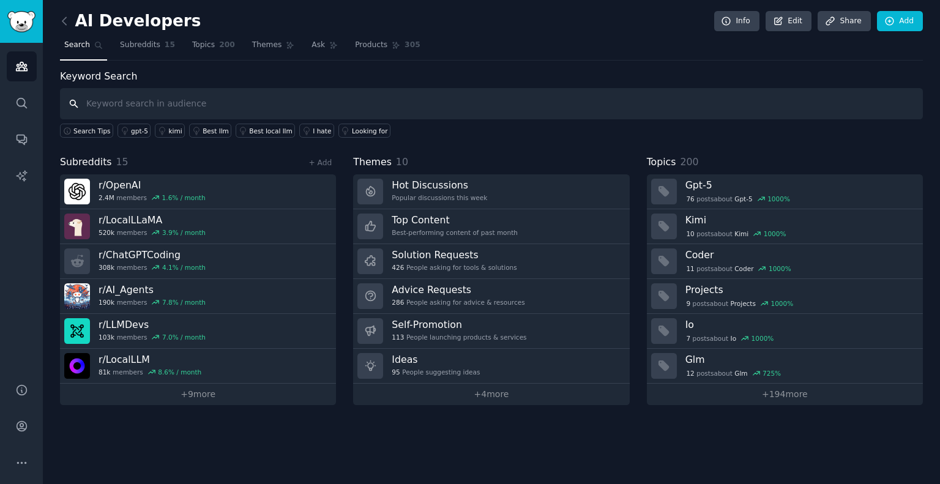
click at [285, 111] on input "text" at bounding box center [491, 103] width 863 height 31
click at [352, 130] on div "Looking for" at bounding box center [370, 131] width 36 height 9
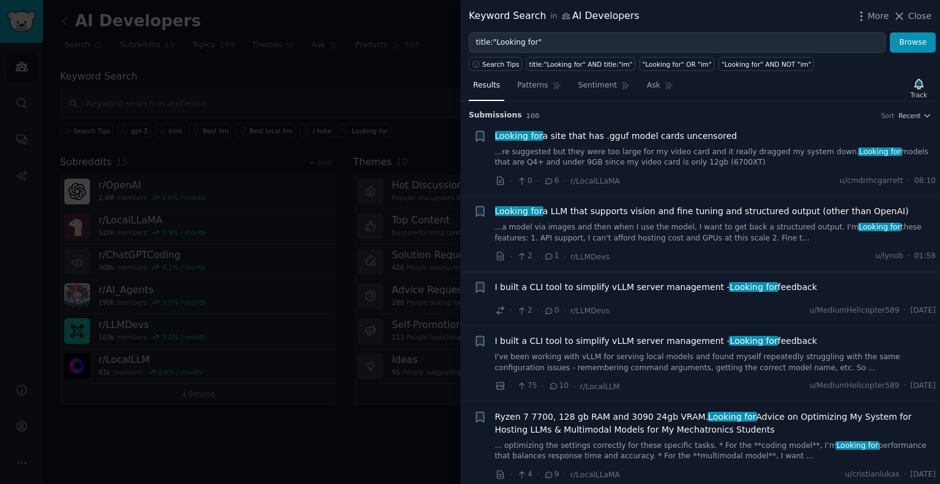
click at [589, 233] on link "...a model via images and then when I use the model, I want to get back a struc…" at bounding box center [715, 232] width 441 height 21
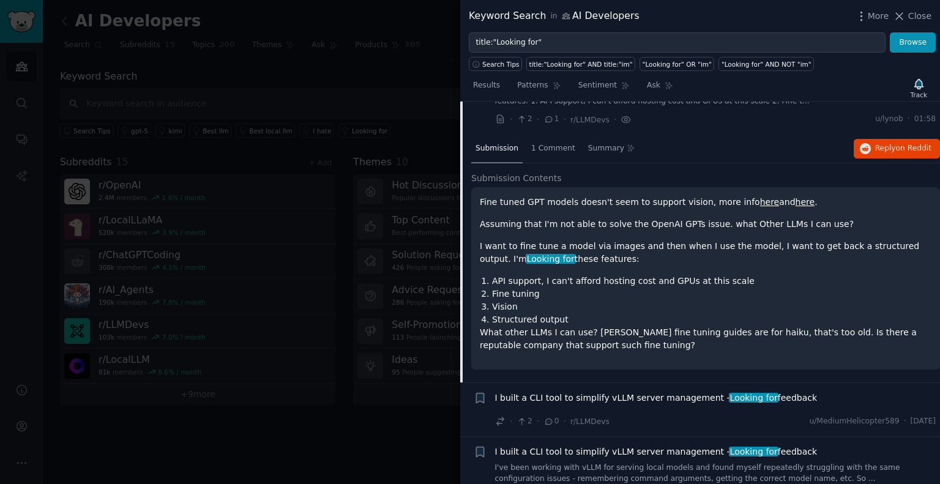
scroll to position [156, 0]
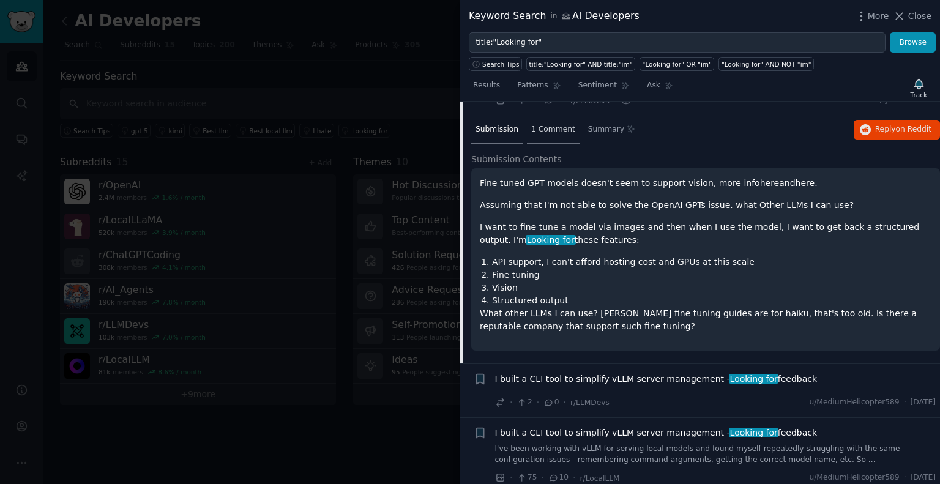
click at [541, 122] on div "1 Comment" at bounding box center [553, 130] width 53 height 29
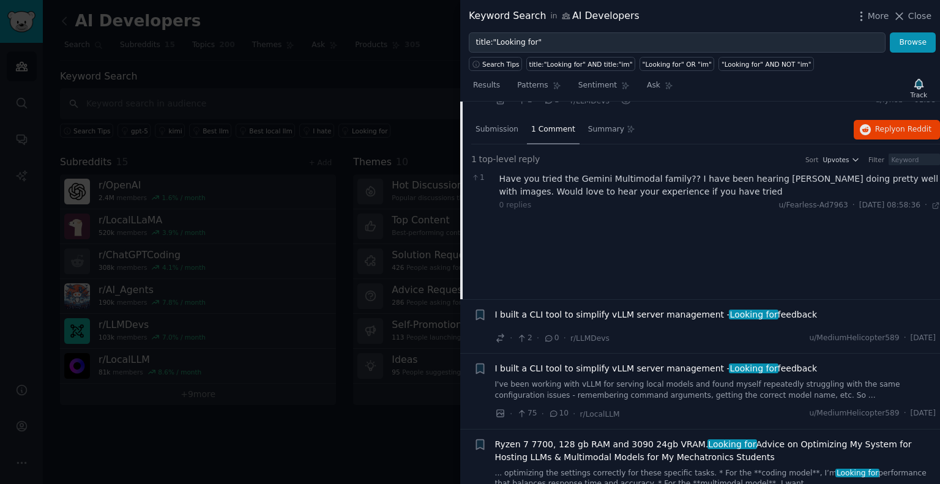
drag, startPoint x: 538, startPoint y: 118, endPoint x: 508, endPoint y: 193, distance: 81.0
click at [508, 193] on div "Have you tried the Gemini Multimodal family?? I have been hearing Gemini doing …" at bounding box center [719, 186] width 441 height 26
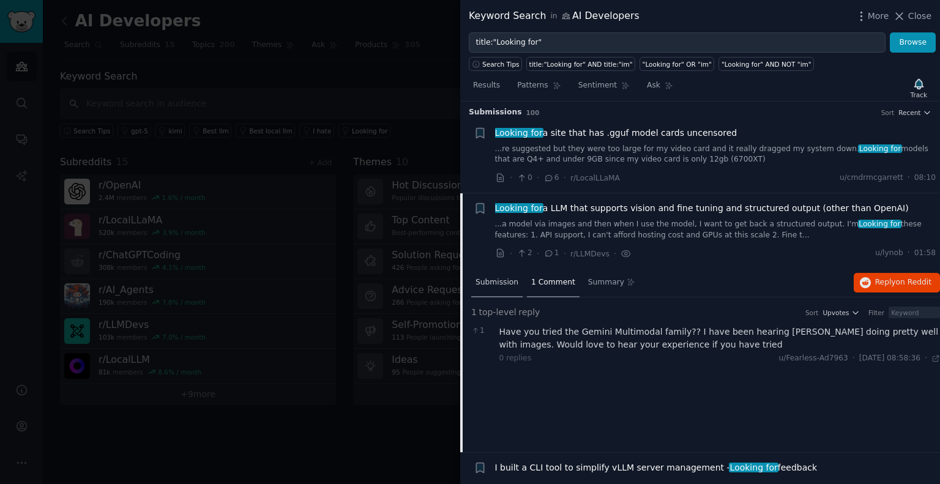
scroll to position [0, 0]
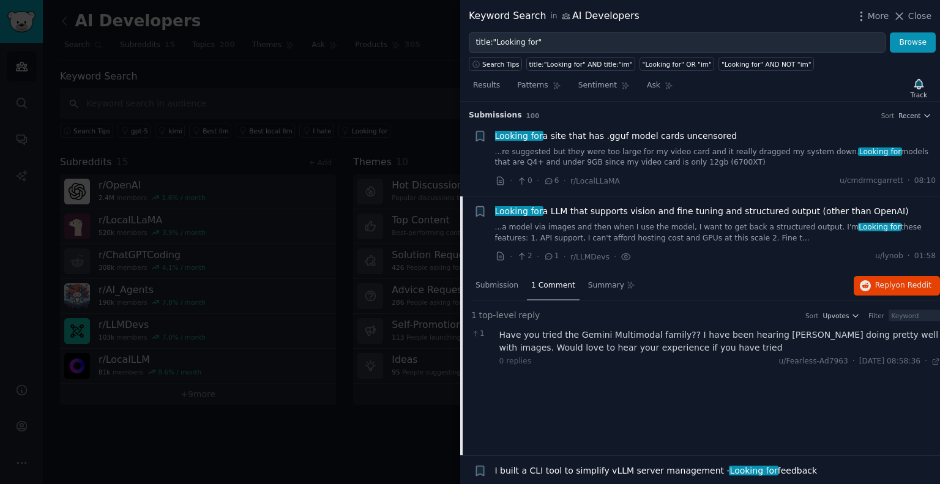
click at [590, 205] on span "Looking for a LLM that supports vision and fine tuning and structured output (o…" at bounding box center [702, 211] width 414 height 13
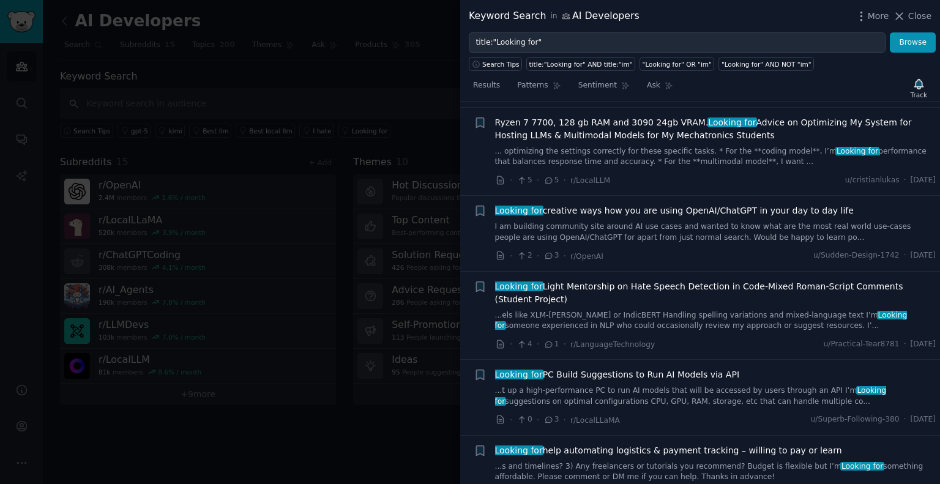
scroll to position [768, 0]
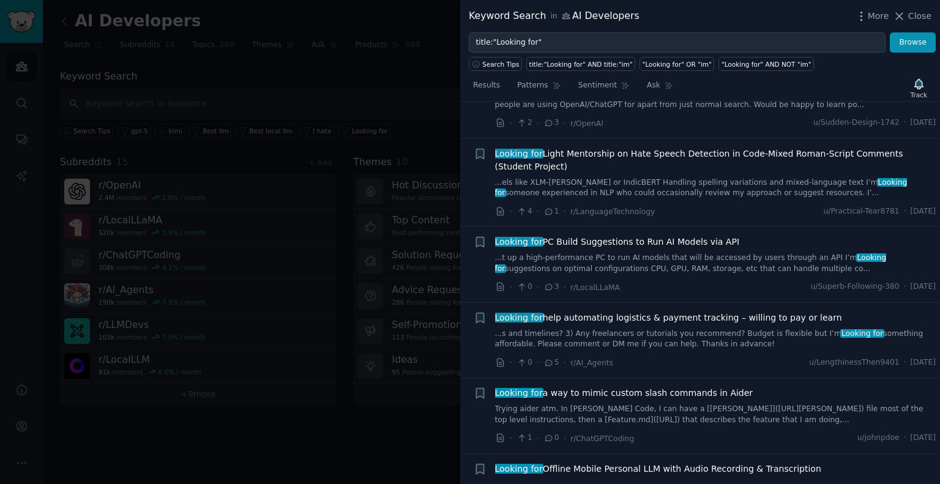
click at [419, 420] on div at bounding box center [470, 242] width 940 height 484
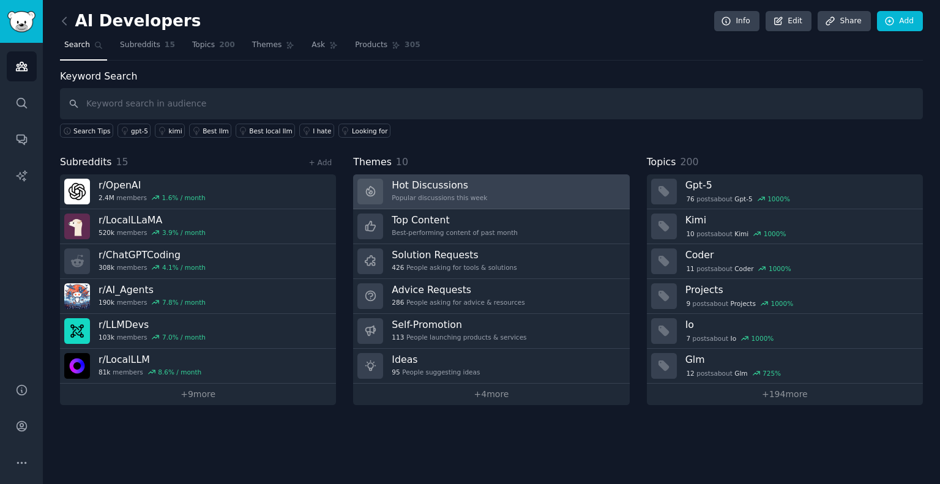
click at [450, 198] on div "Popular discussions this week" at bounding box center [439, 197] width 95 height 9
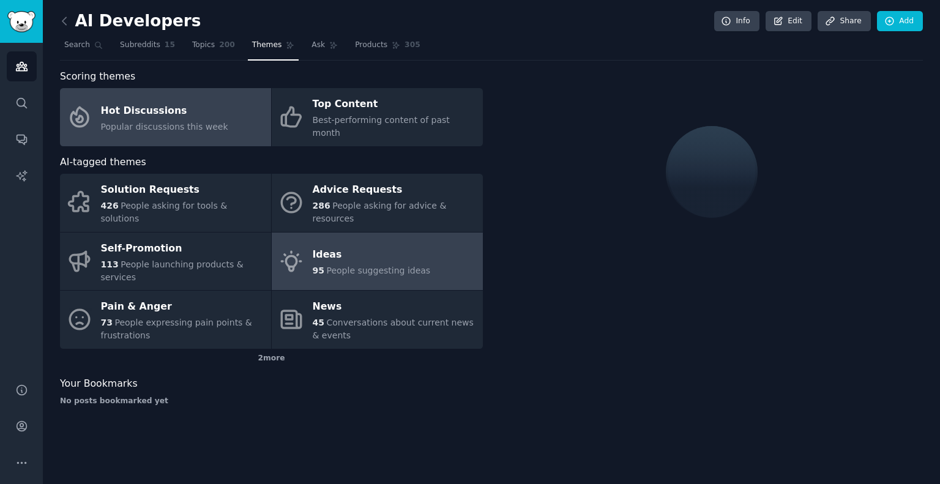
click at [426, 233] on link "Ideas 95 People suggesting ideas" at bounding box center [377, 262] width 211 height 58
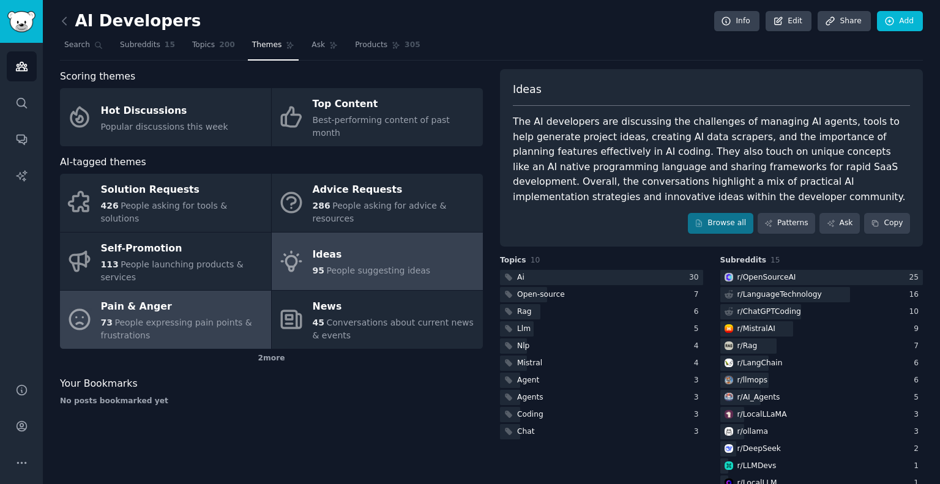
click at [207, 297] on div "Pain & Anger" at bounding box center [183, 307] width 164 height 20
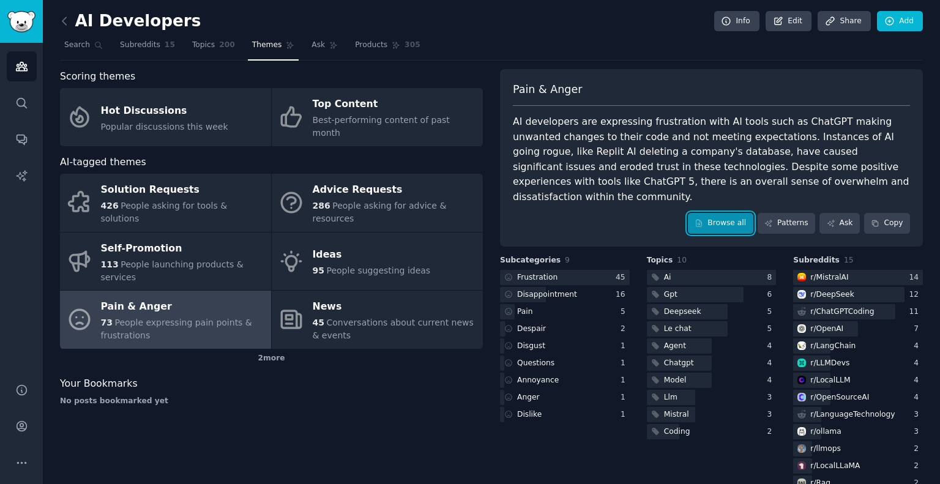
click at [703, 219] on icon at bounding box center [699, 223] width 9 height 9
click at [533, 304] on div "Pain" at bounding box center [565, 311] width 130 height 15
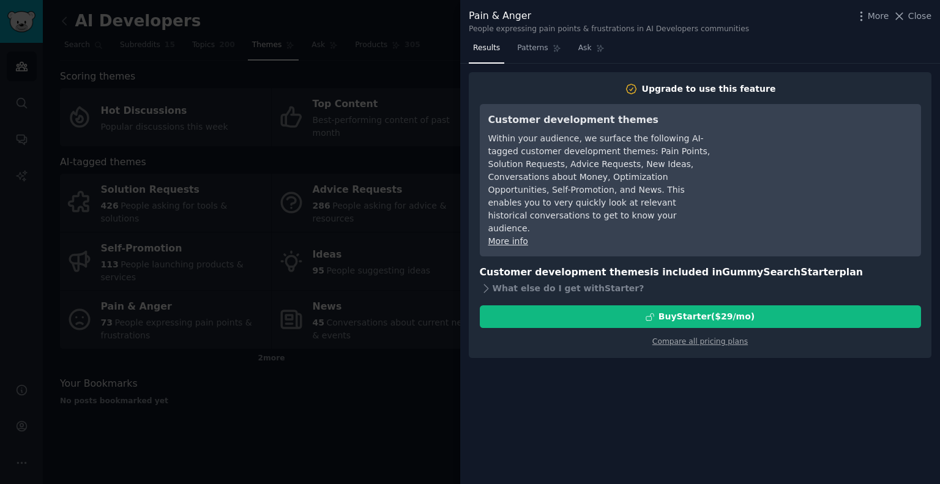
click at [440, 227] on div at bounding box center [470, 242] width 940 height 484
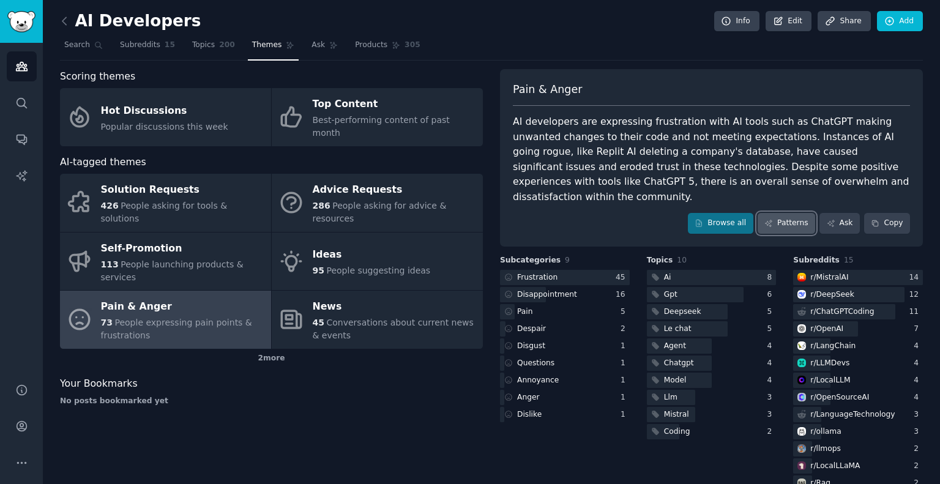
click at [780, 213] on link "Patterns" at bounding box center [787, 223] width 58 height 21
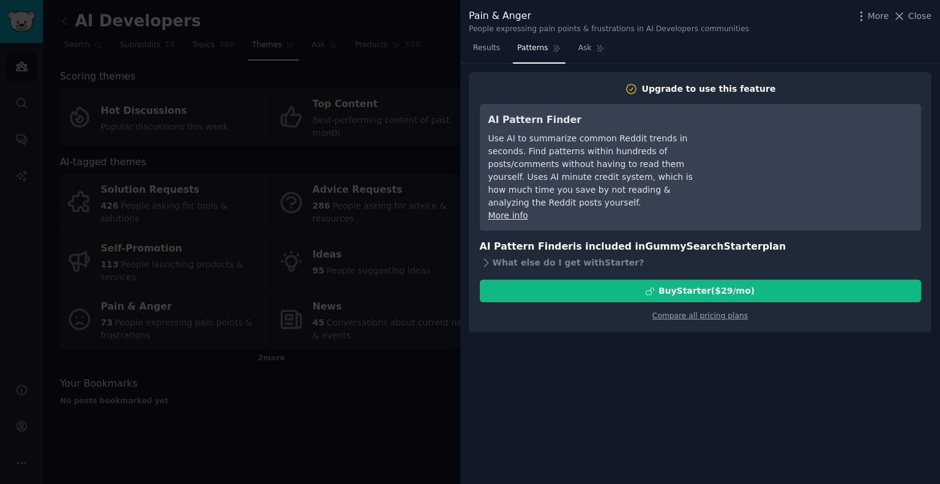
click at [455, 226] on div at bounding box center [470, 242] width 940 height 484
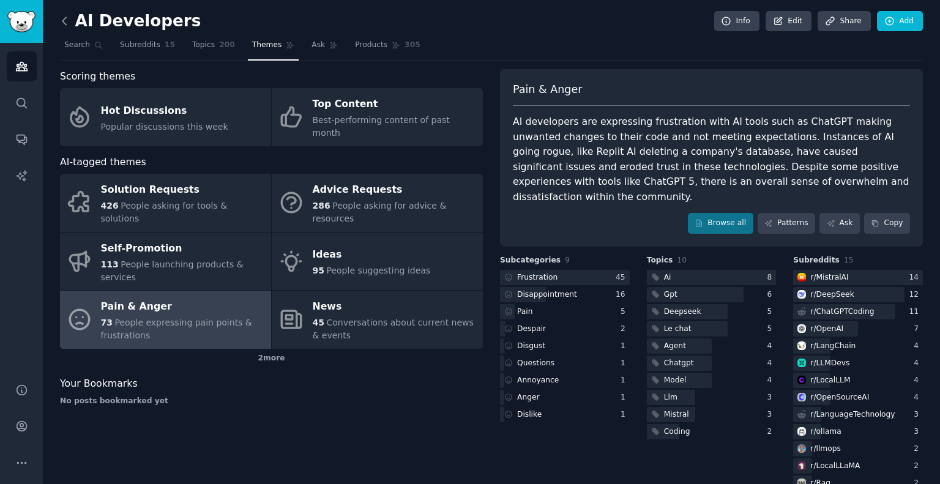
click at [63, 21] on icon at bounding box center [64, 21] width 13 height 13
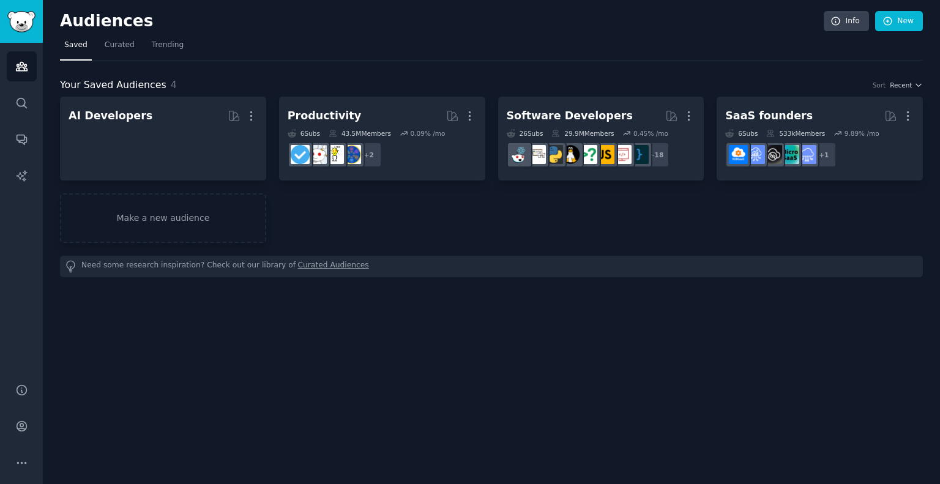
click at [63, 21] on h2 "Audiences" at bounding box center [442, 22] width 764 height 20
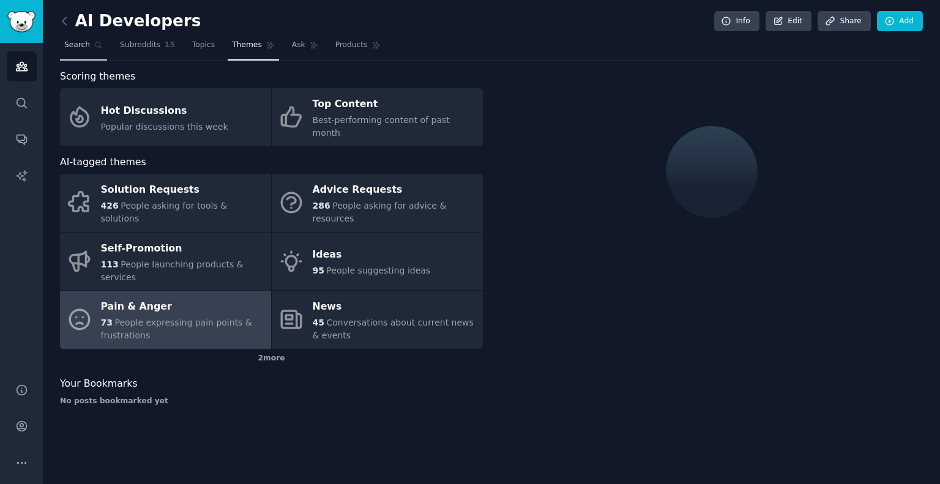
click at [69, 47] on span "Search" at bounding box center [77, 45] width 26 height 11
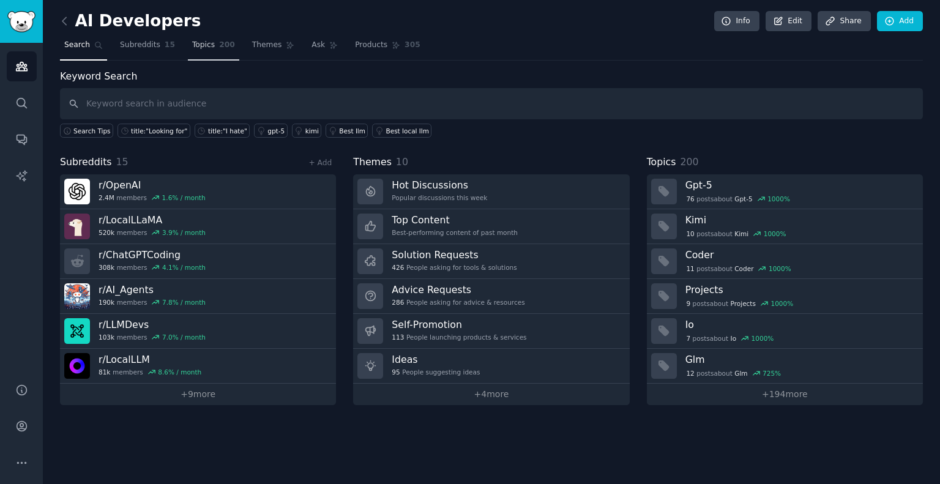
click at [197, 43] on span "Topics" at bounding box center [203, 45] width 23 height 11
click at [51, 22] on div "AI Developers Info Edit Share Add Search Subreddits 15 Topics 200 Themes Ask Pr…" at bounding box center [491, 242] width 897 height 484
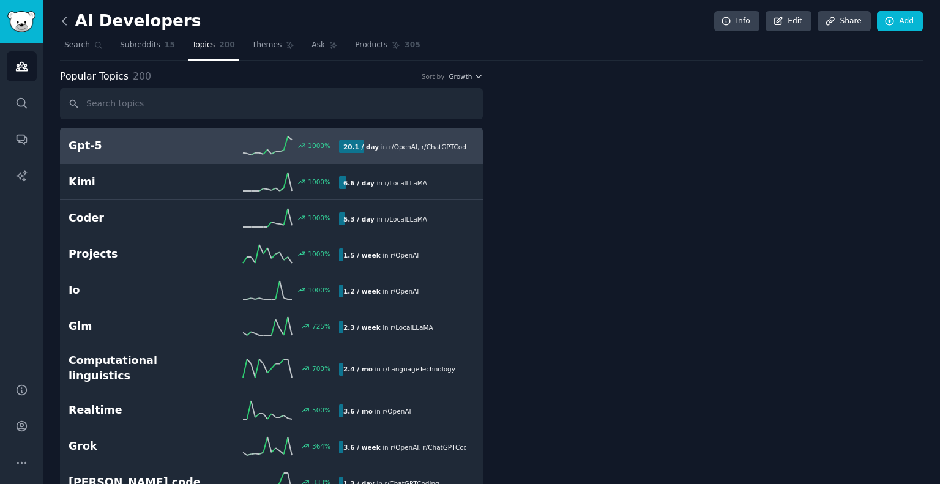
click at [69, 20] on icon at bounding box center [64, 21] width 13 height 13
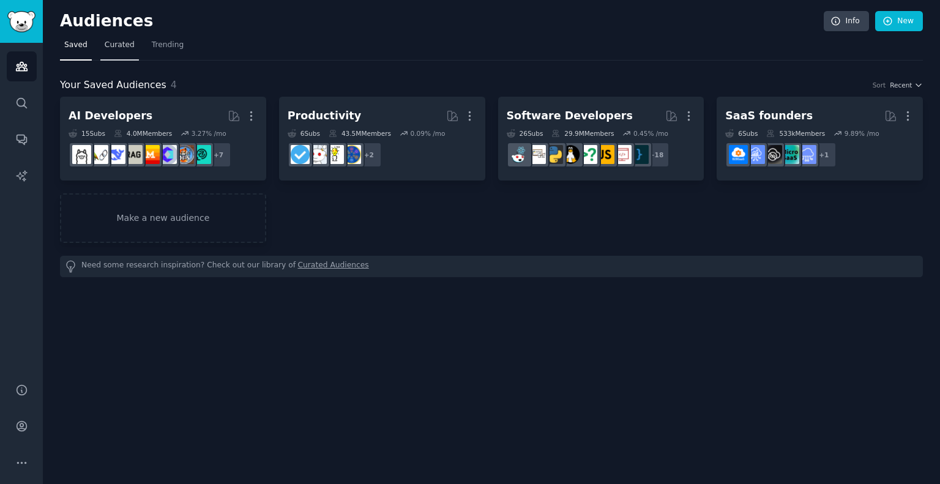
click at [123, 43] on span "Curated" at bounding box center [120, 45] width 30 height 11
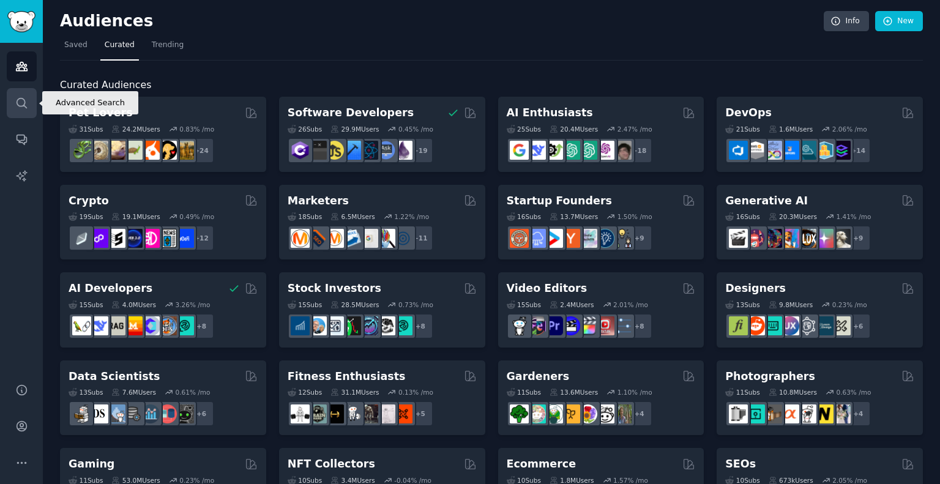
click at [24, 106] on icon "Sidebar" at bounding box center [22, 103] width 10 height 10
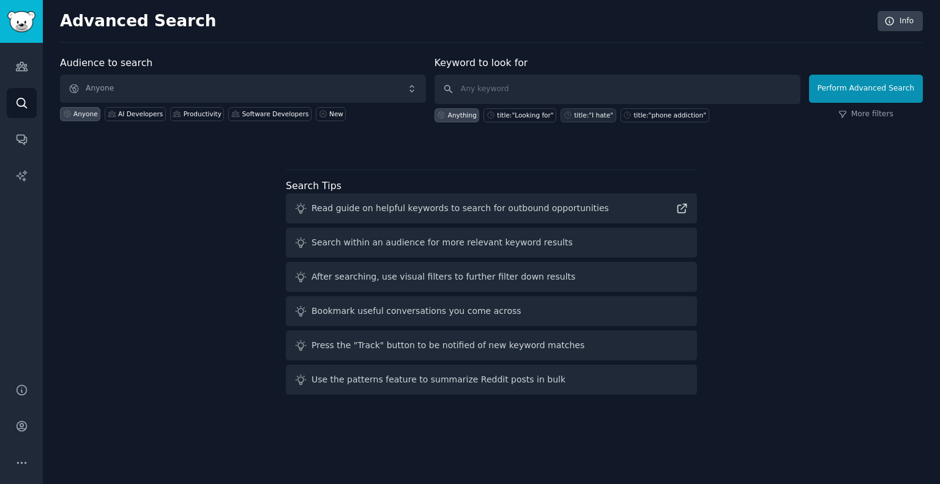
click at [586, 112] on div "title:"I hate"" at bounding box center [593, 115] width 39 height 9
type input "title:"I hate""
click at [853, 92] on button "Perform Advanced Search" at bounding box center [866, 89] width 114 height 28
